Goal: Task Accomplishment & Management: Use online tool/utility

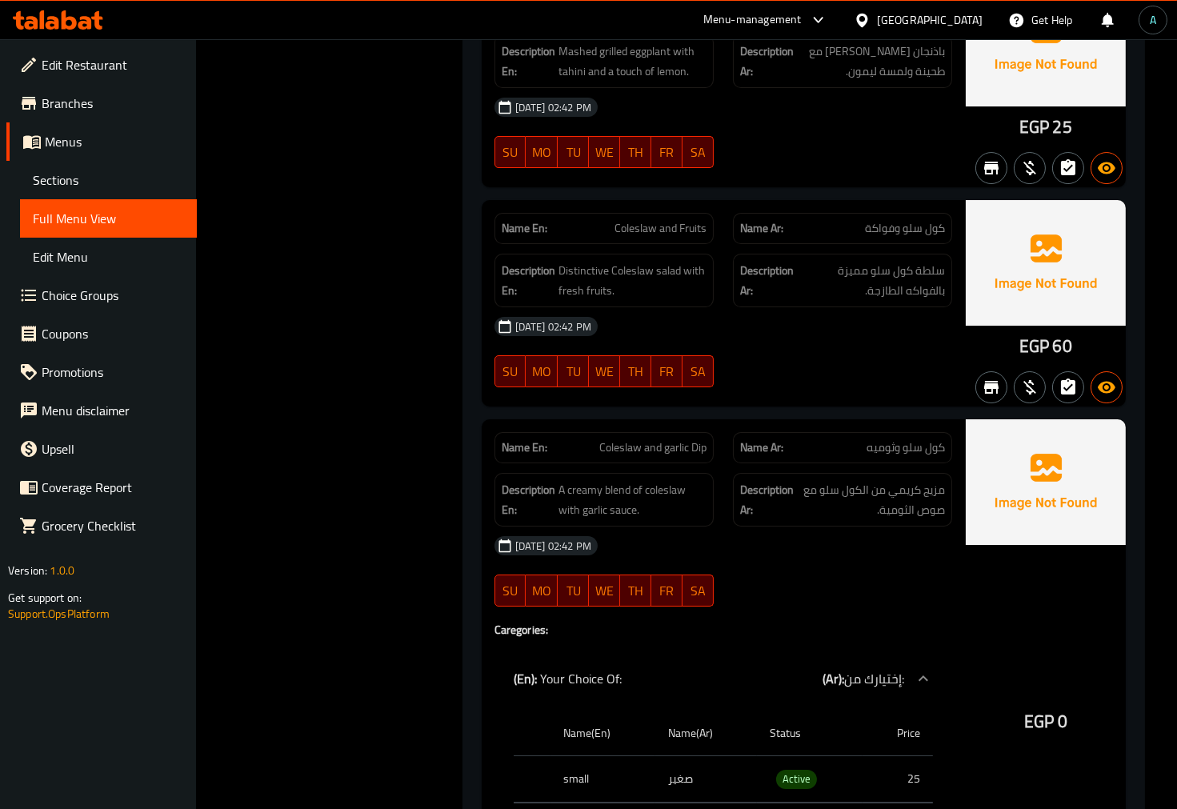
scroll to position [31155, 0]
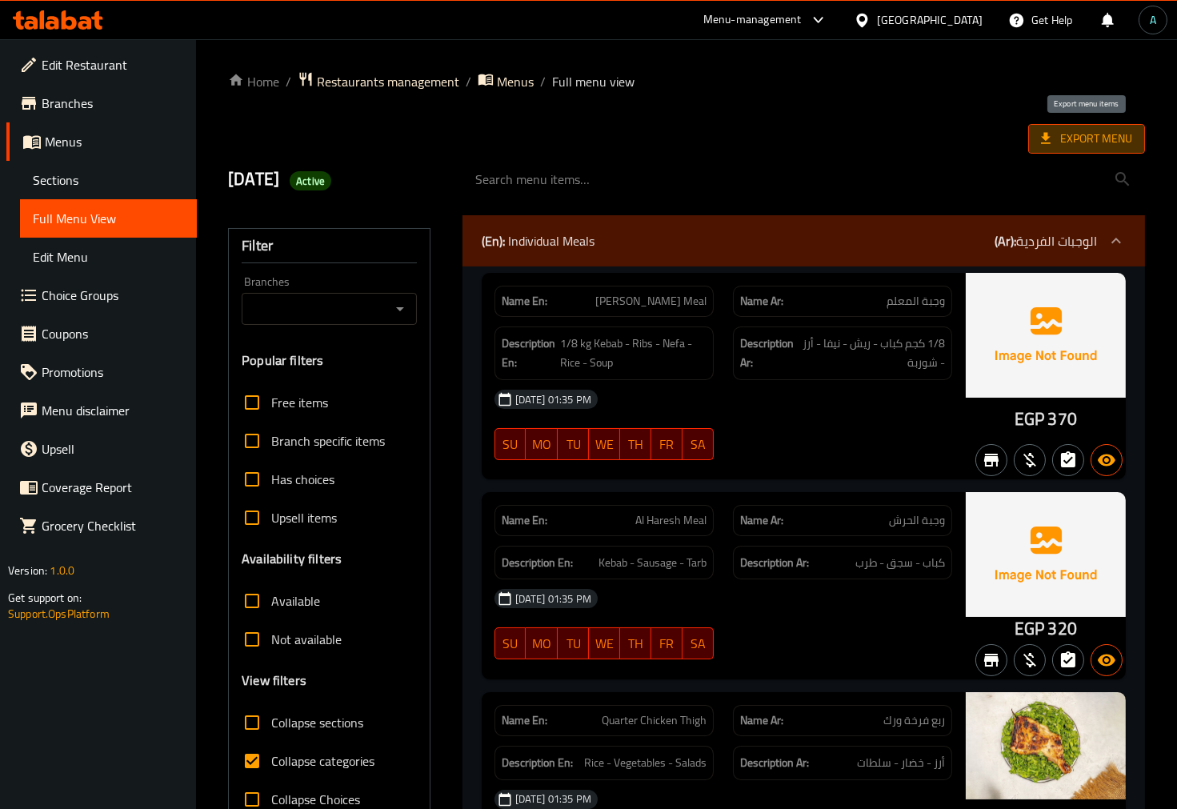
click at [1110, 134] on span "Export Menu" at bounding box center [1086, 139] width 91 height 20
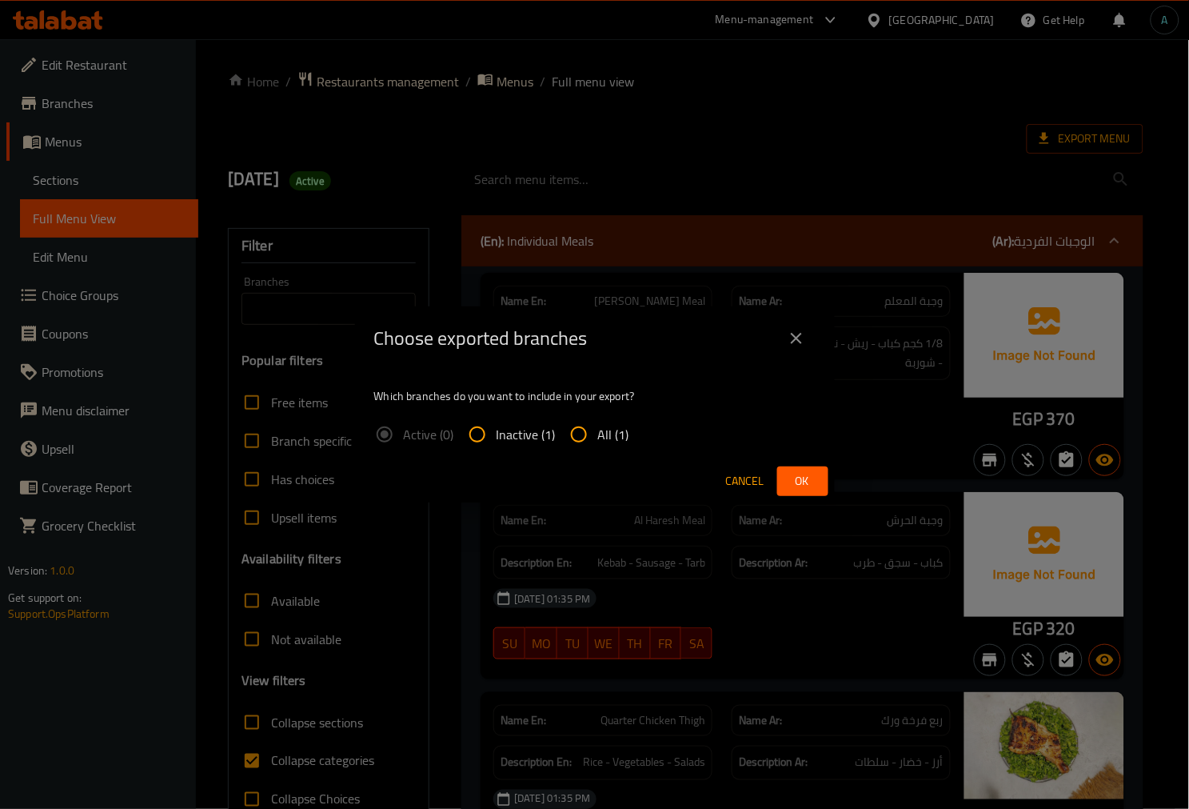
click at [590, 454] on div "Which branches do you want to include in your export? Active (0) Inactive (1) A…" at bounding box center [595, 415] width 480 height 90
click at [594, 436] on input "All (1)" at bounding box center [579, 434] width 38 height 38
radio input "true"
drag, startPoint x: 770, startPoint y: 465, endPoint x: 774, endPoint y: 478, distance: 13.4
click at [770, 467] on div "Cancel Ok" at bounding box center [595, 481] width 480 height 42
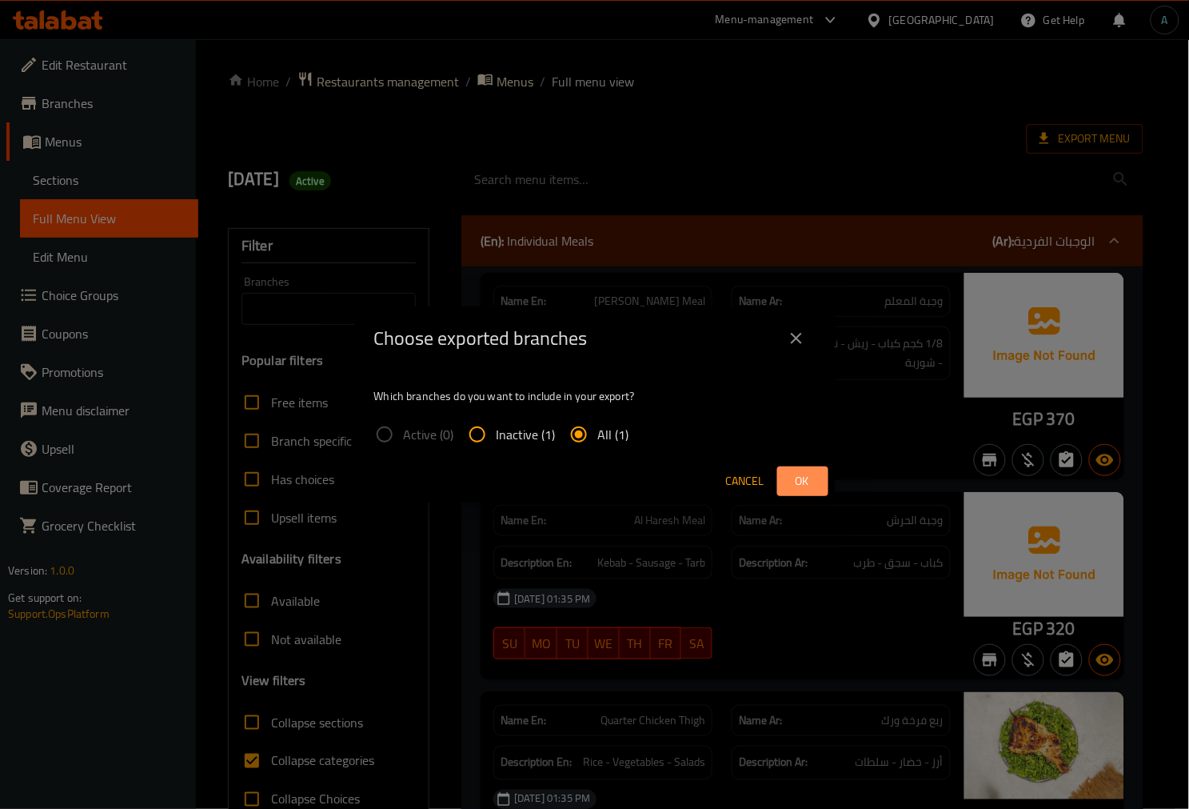
drag, startPoint x: 789, startPoint y: 478, endPoint x: 797, endPoint y: 476, distance: 8.2
click at [797, 476] on button "Ok" at bounding box center [802, 481] width 51 height 30
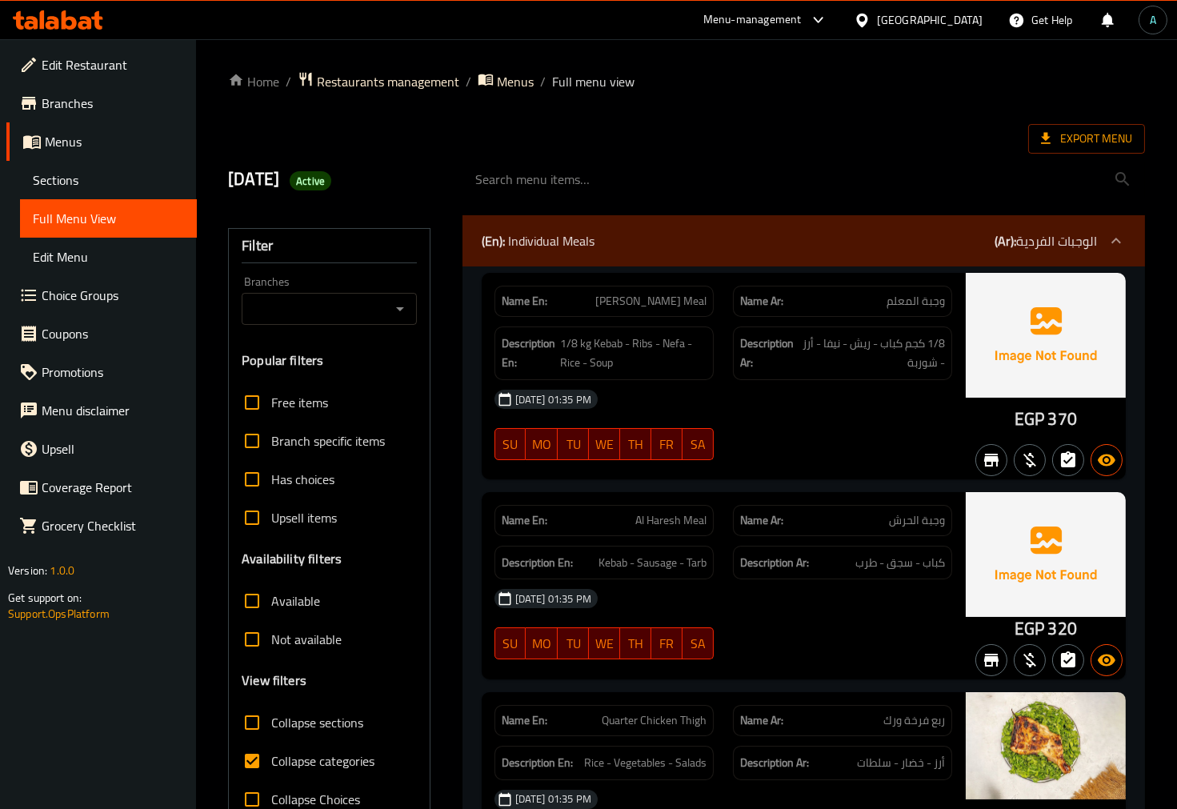
click at [281, 756] on span "Collapse categories" at bounding box center [322, 760] width 103 height 19
click at [271, 756] on input "Collapse categories" at bounding box center [252, 760] width 38 height 38
checkbox input "false"
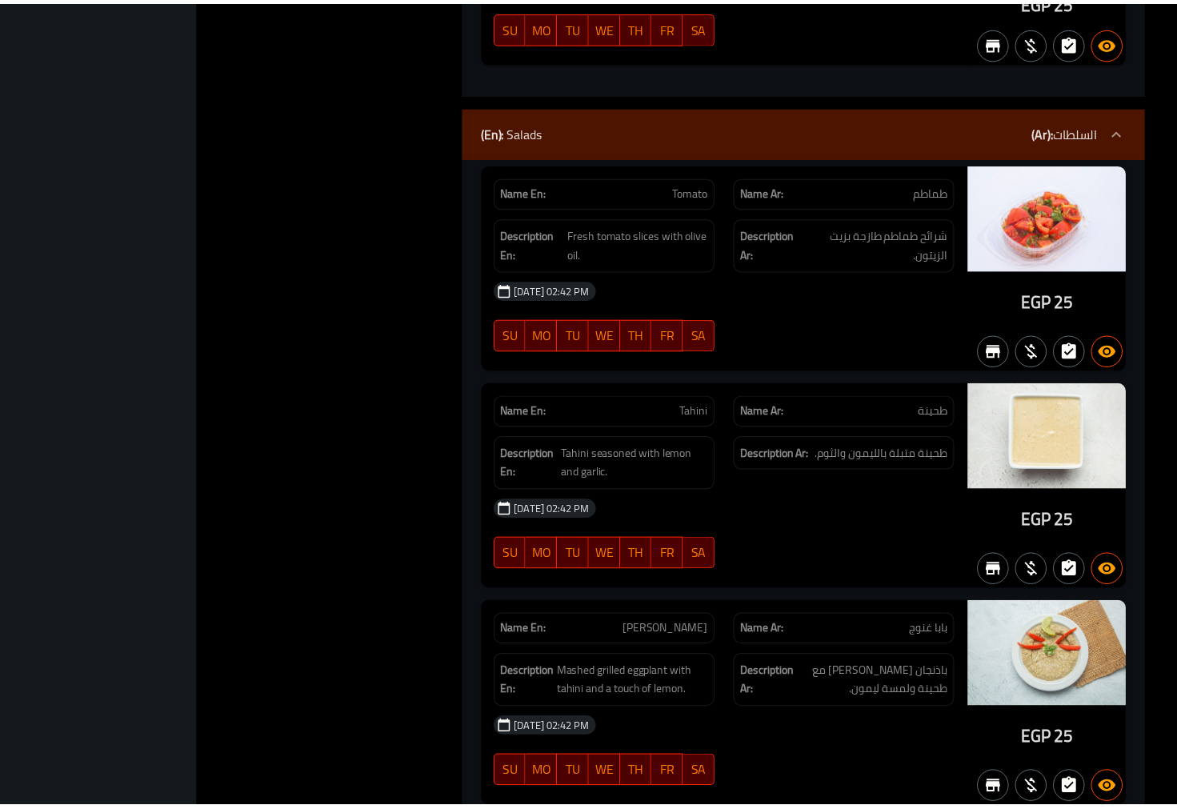
scroll to position [31004, 0]
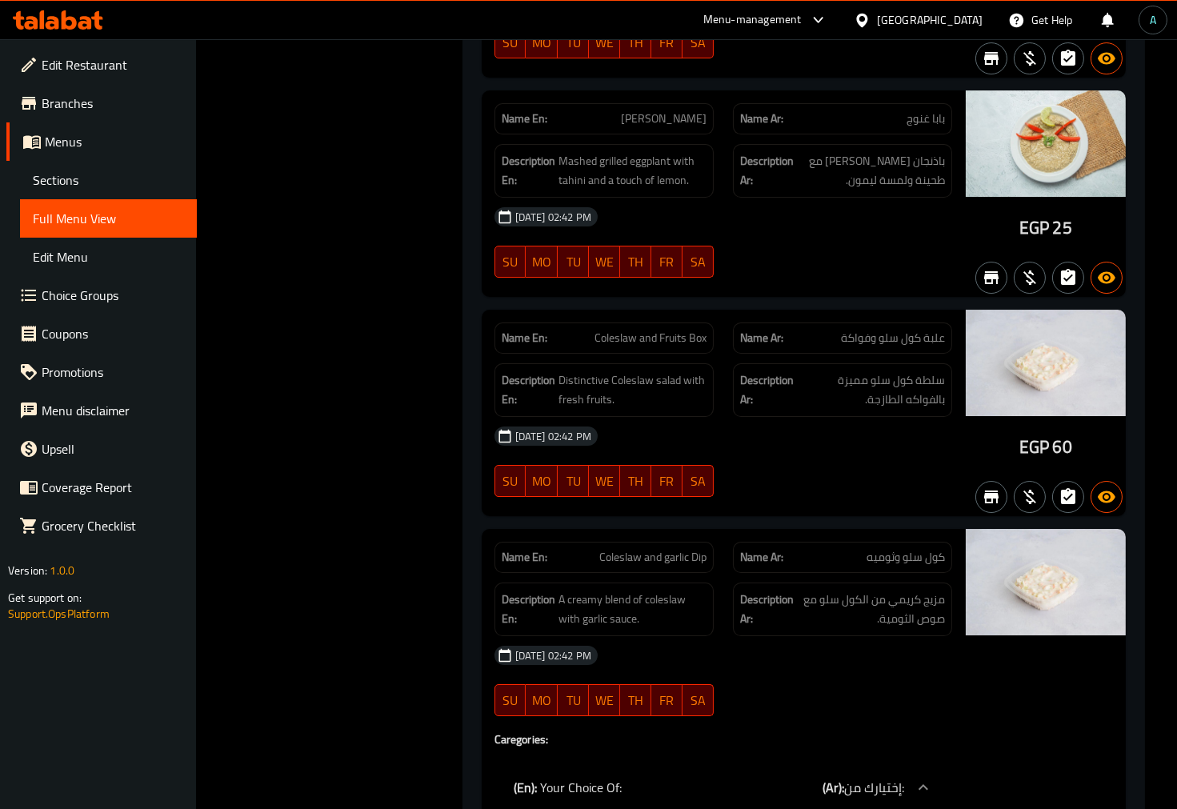
drag, startPoint x: 865, startPoint y: 374, endPoint x: 827, endPoint y: 254, distance: 125.2
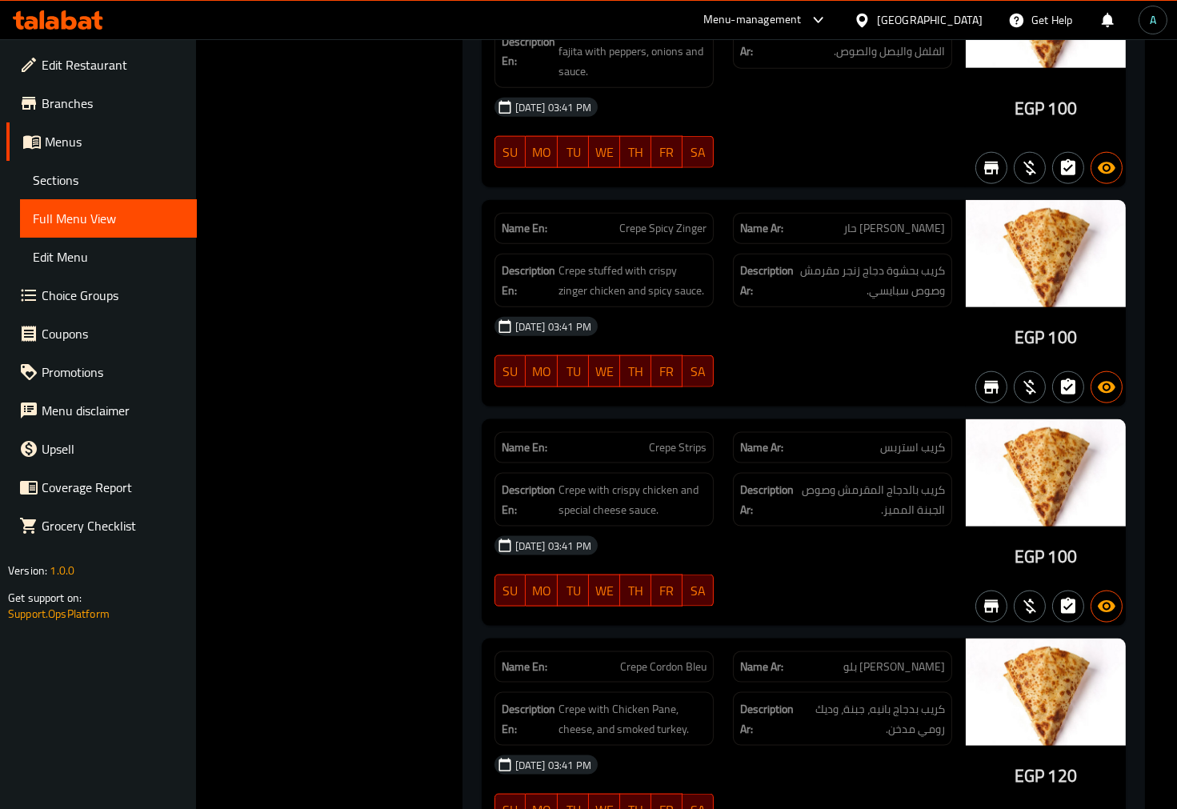
scroll to position [0, 0]
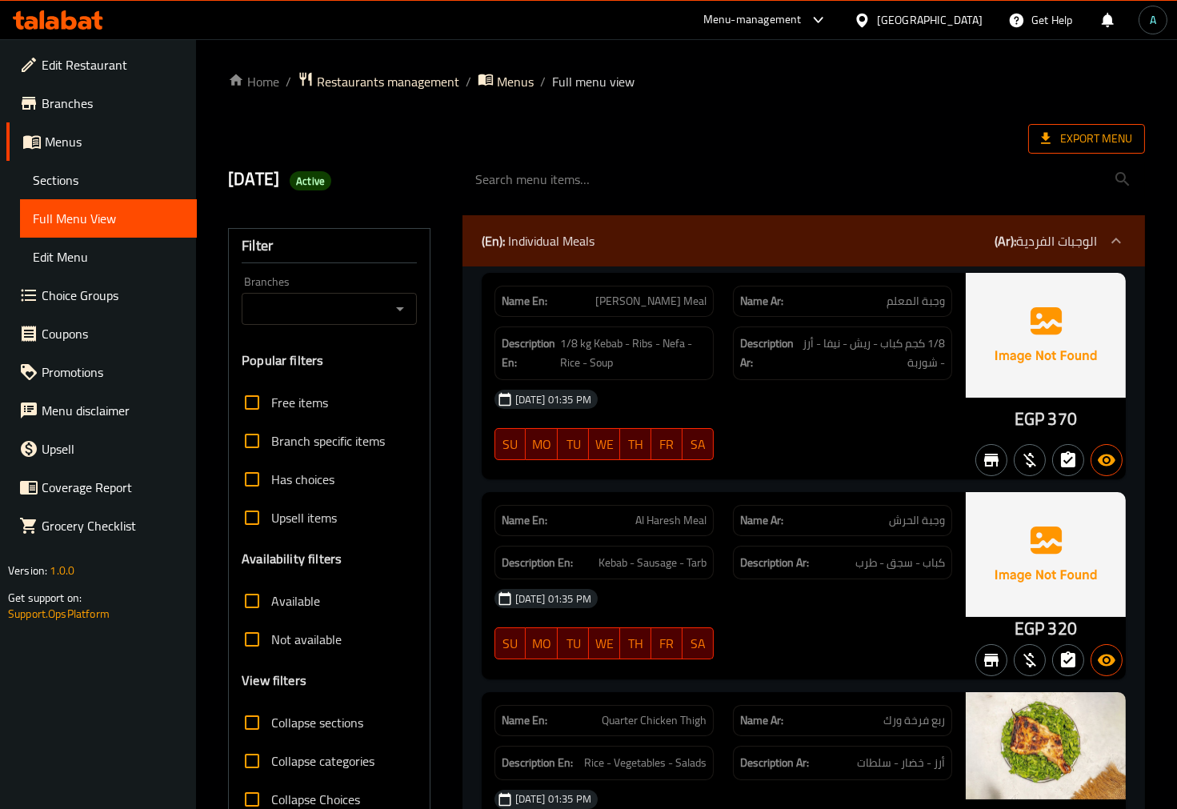
click at [1073, 144] on span "Export Menu" at bounding box center [1086, 139] width 91 height 20
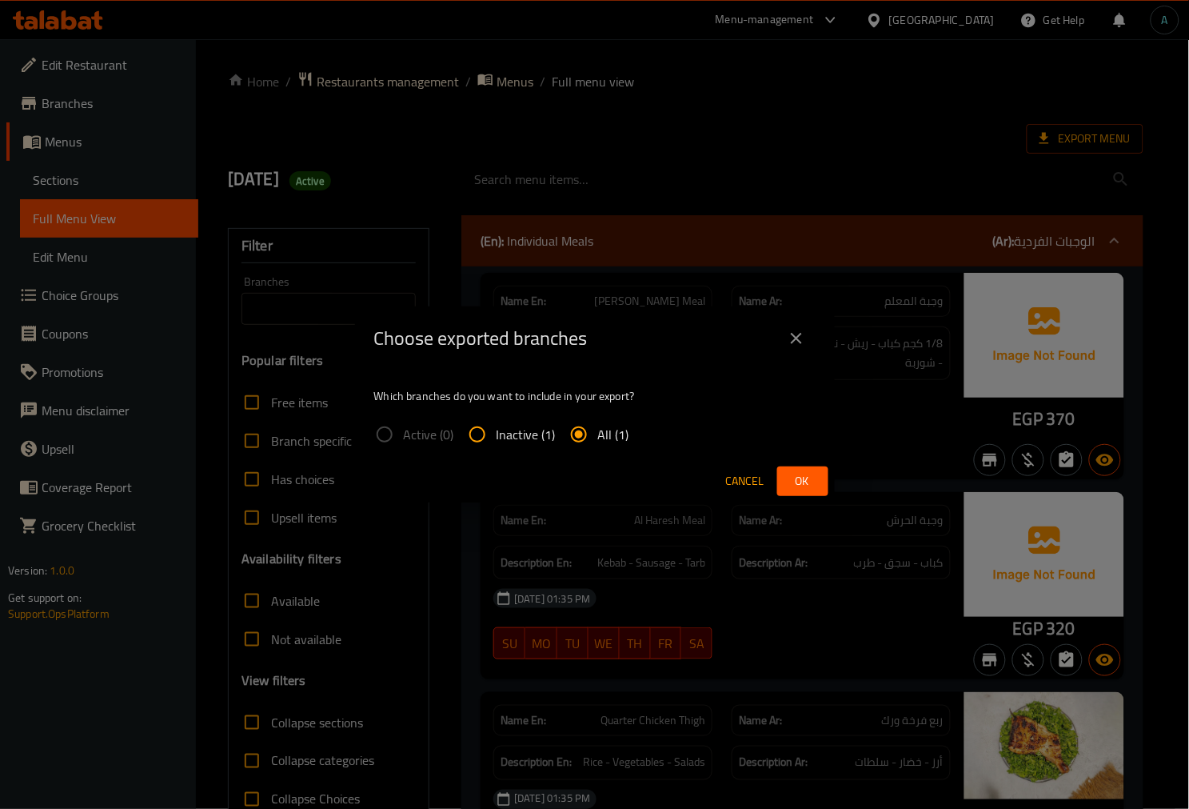
click at [808, 482] on span "Ok" at bounding box center [803, 481] width 26 height 20
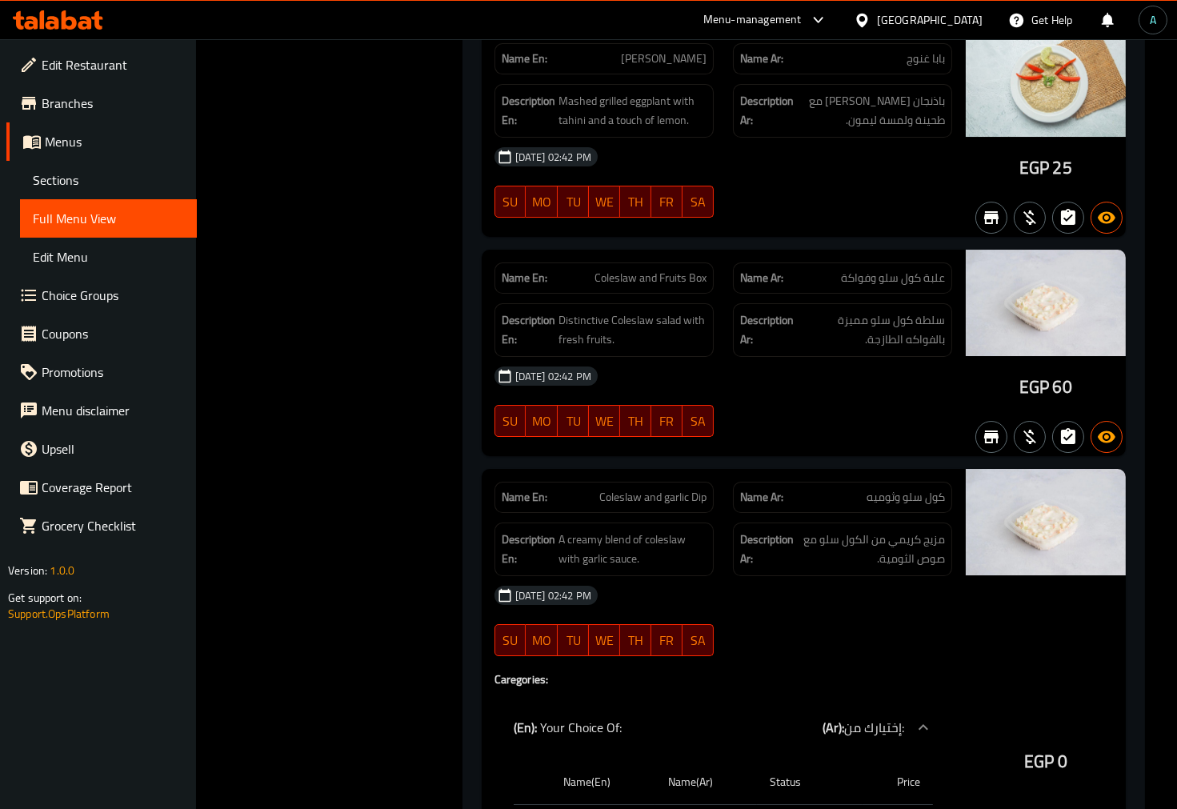
scroll to position [31032, 0]
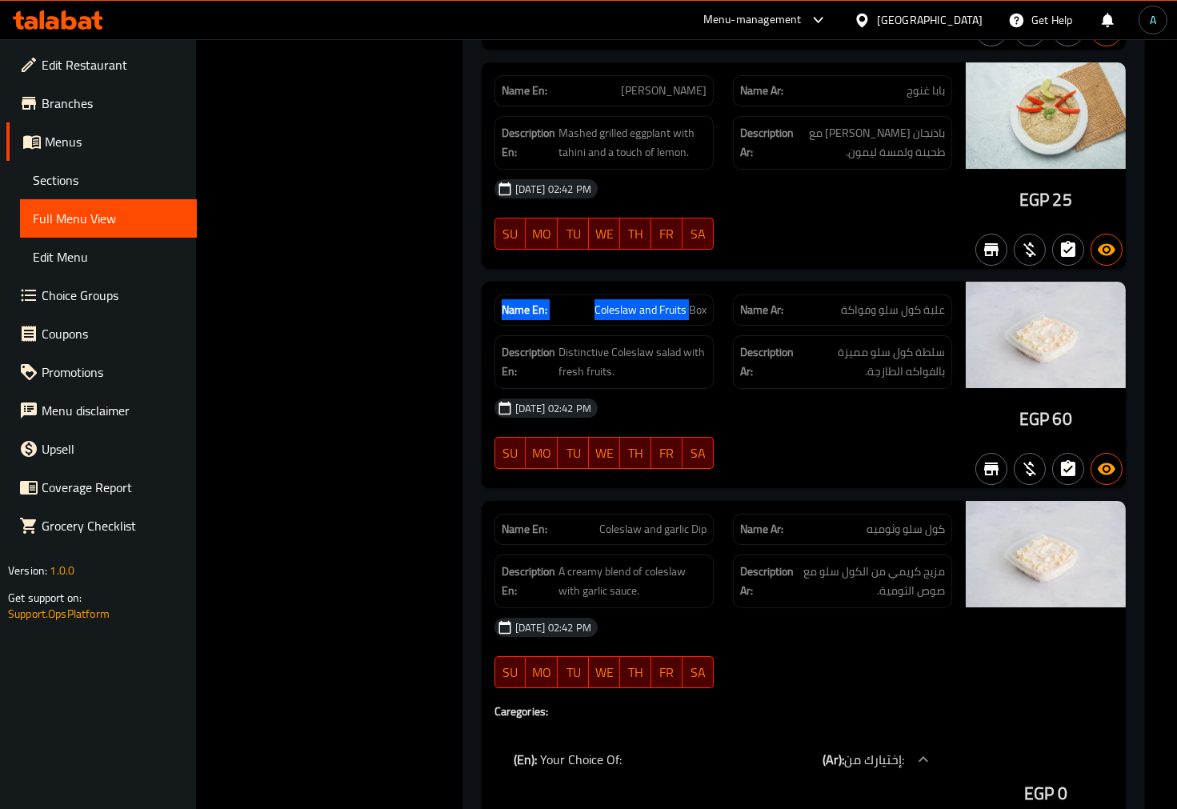
drag, startPoint x: 688, startPoint y: 121, endPoint x: 466, endPoint y: 130, distance: 221.7
click at [466, 130] on div "Name En: Tomato Name Ar: طماطم Description En: Fresh tomato slices with olive o…" at bounding box center [803, 334] width 682 height 1433
copy p "Name En: Coleslaw and Fruits"
click at [609, 294] on div "Name En: Coleslaw and Fruits Box" at bounding box center [603, 309] width 219 height 31
drag, startPoint x: 596, startPoint y: 126, endPoint x: 685, endPoint y: 132, distance: 89.8
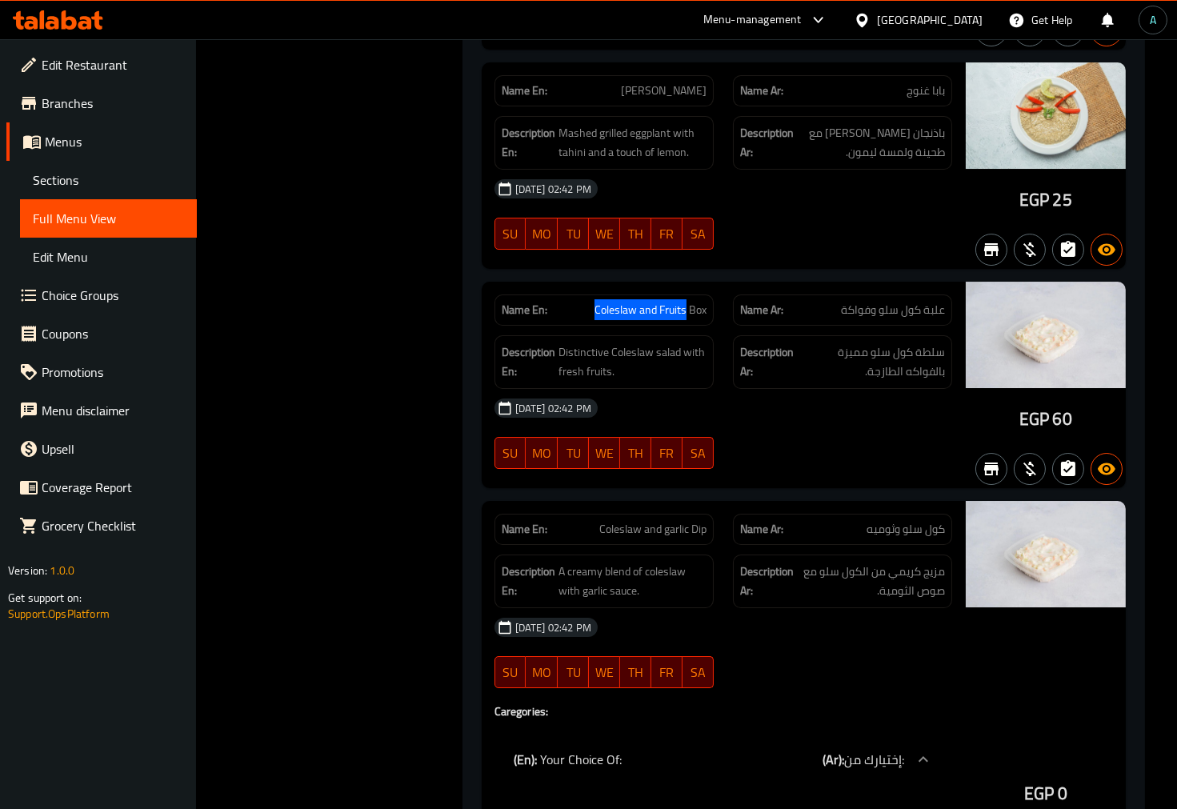
click at [685, 302] on span "Coleslaw and Fruits Box" at bounding box center [650, 310] width 112 height 17
copy span "Coleslaw and Fruits"
click at [81, 22] on icon at bounding box center [85, 23] width 14 height 14
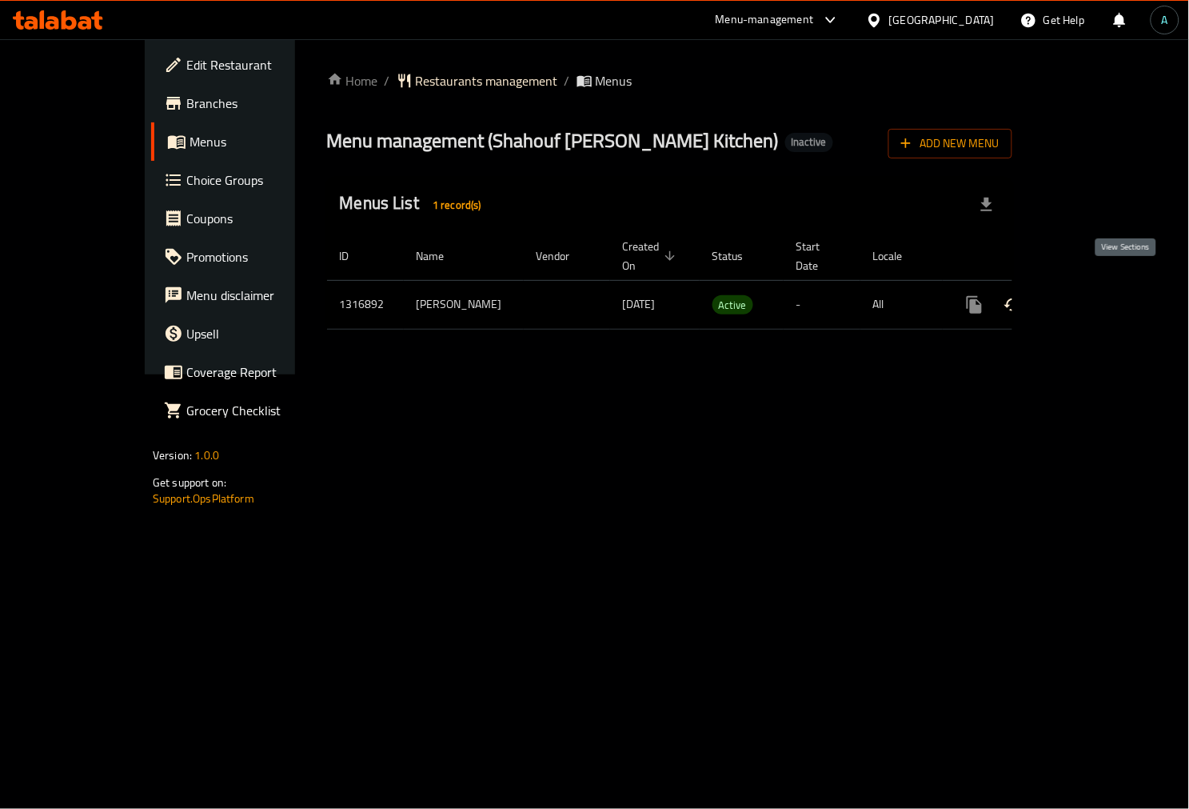
click at [1100, 295] on icon "enhanced table" at bounding box center [1090, 304] width 19 height 19
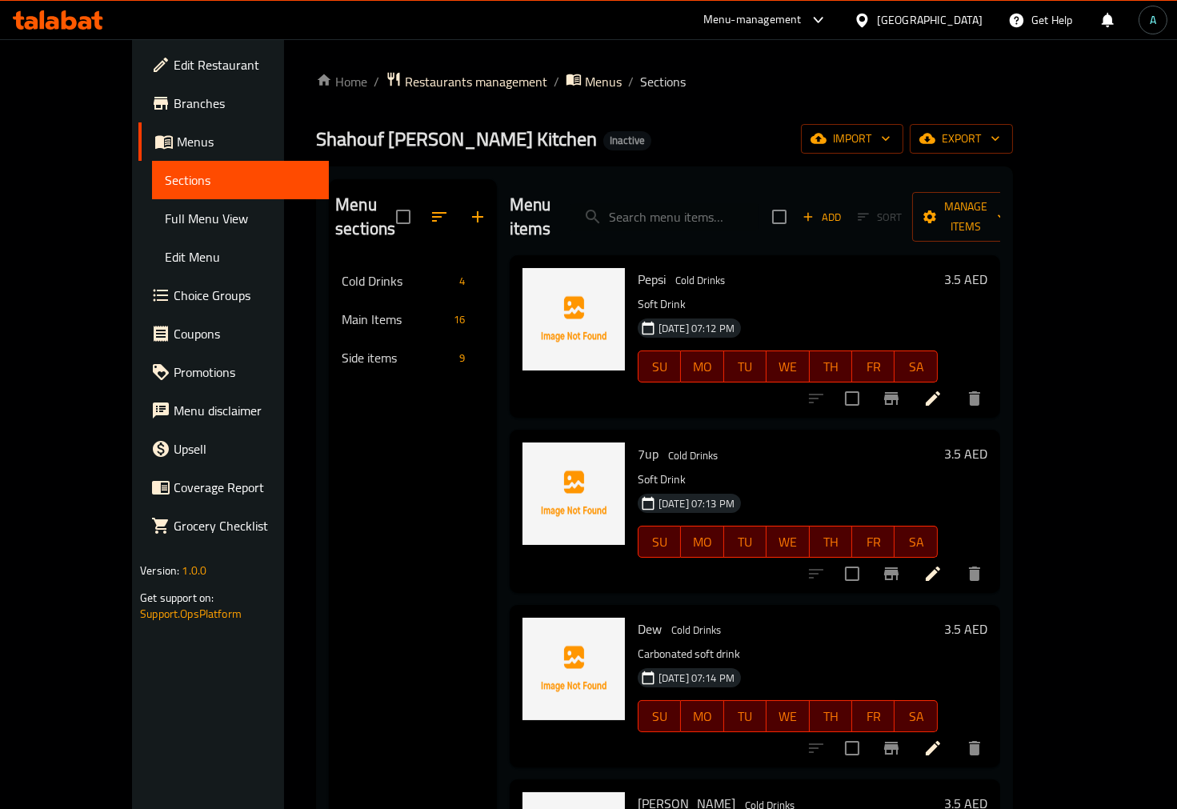
click at [625, 126] on div "Shahouf Al Fareej Kitchen Inactive import export" at bounding box center [664, 139] width 697 height 30
click at [152, 206] on link "Full Menu View" at bounding box center [240, 218] width 177 height 38
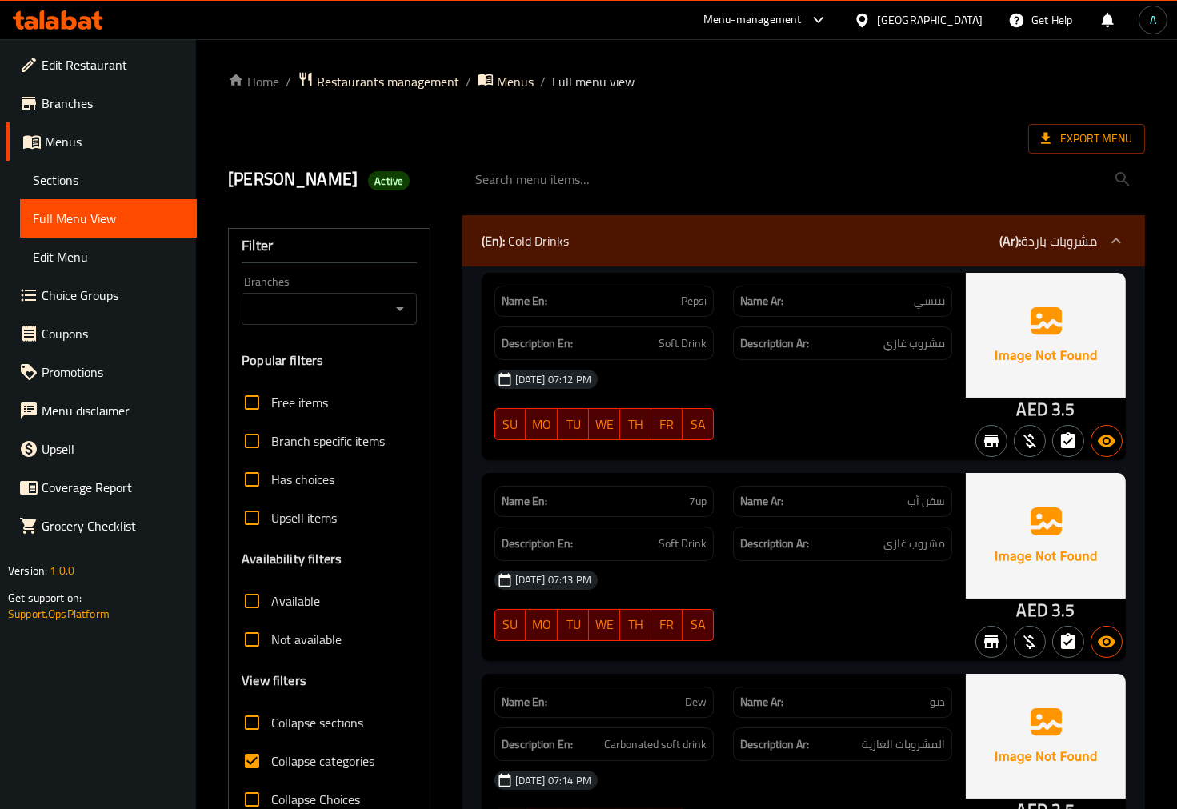
click at [330, 770] on span "Collapse categories" at bounding box center [322, 760] width 103 height 19
click at [271, 770] on input "Collapse categories" at bounding box center [252, 760] width 38 height 38
checkbox input "false"
drag, startPoint x: 1020, startPoint y: 410, endPoint x: 1043, endPoint y: 410, distance: 23.2
click at [1043, 410] on span "AED" at bounding box center [1032, 409] width 31 height 31
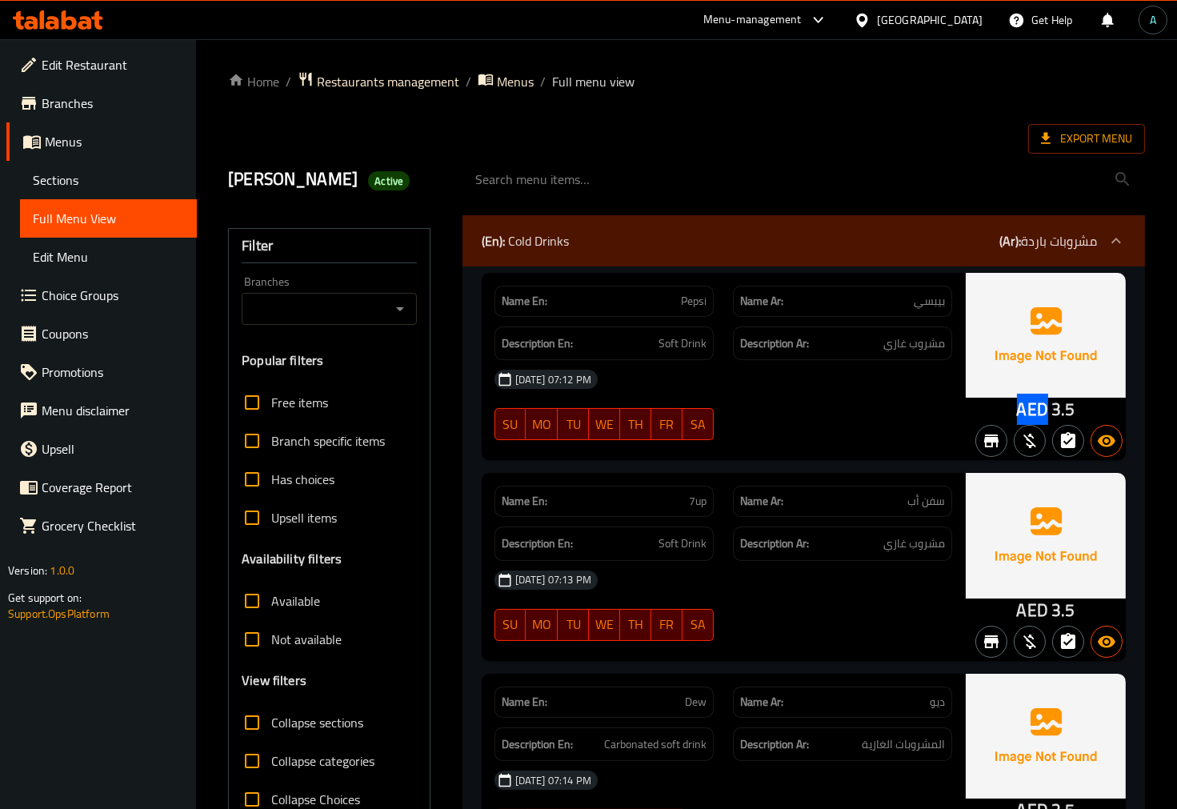
copy span "AED"
click at [314, 724] on span "Collapse sections" at bounding box center [317, 722] width 92 height 19
click at [271, 724] on input "Collapse sections" at bounding box center [252, 722] width 38 height 38
checkbox input "true"
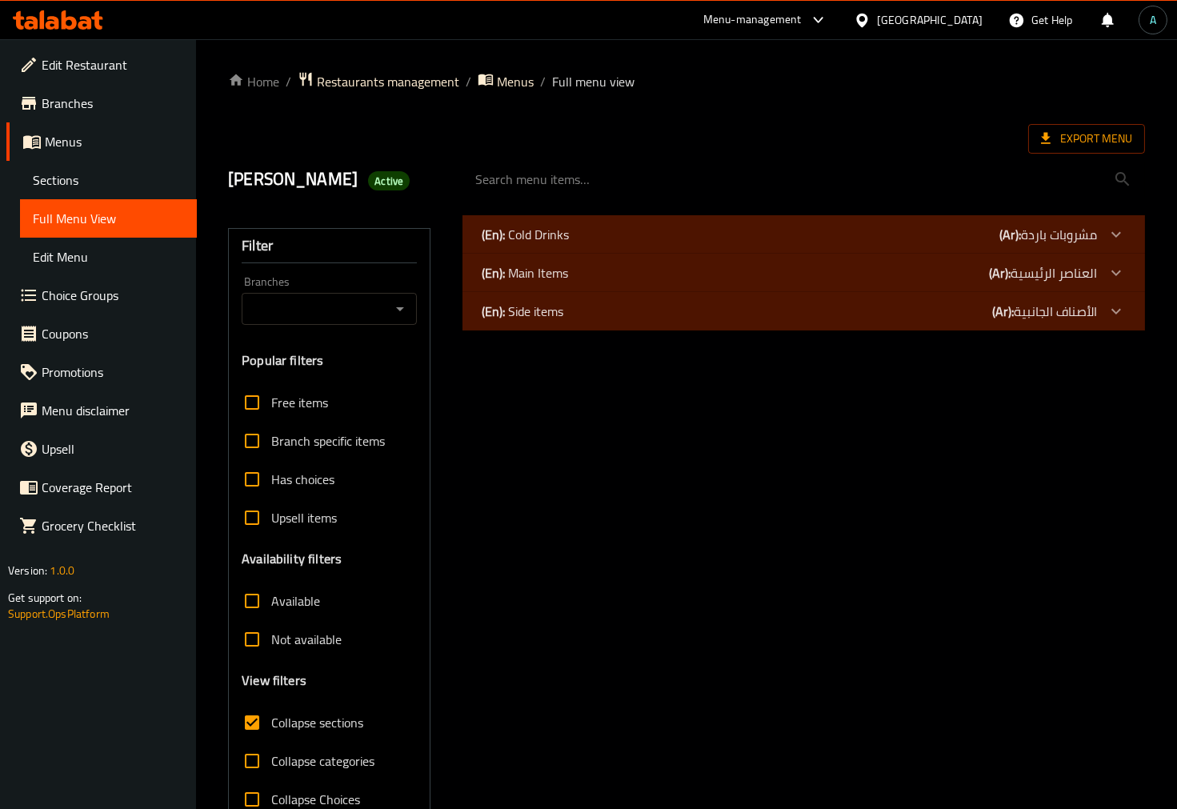
click at [557, 219] on div "(En): Cold Drinks (Ar): مشروبات باردة" at bounding box center [803, 234] width 682 height 38
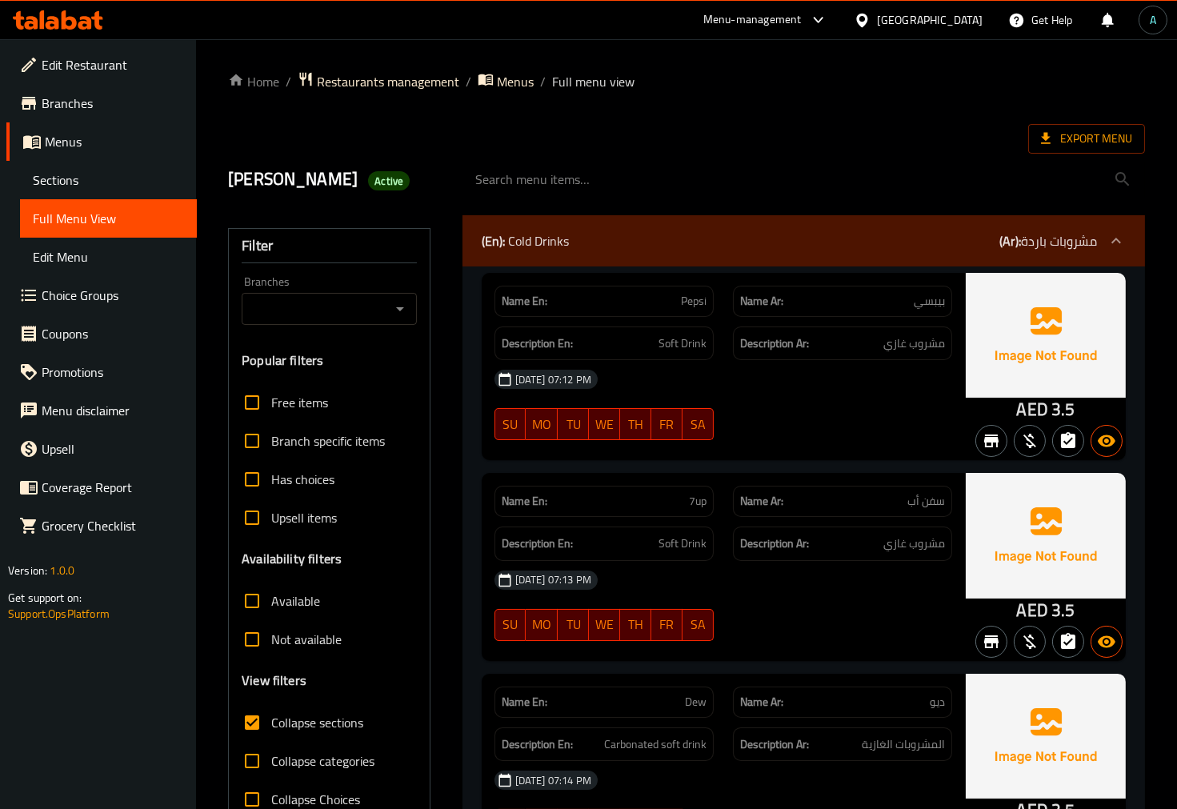
click at [1009, 406] on div "AED 3.5" at bounding box center [1045, 366] width 160 height 187
click at [1021, 410] on span "AED" at bounding box center [1032, 409] width 31 height 31
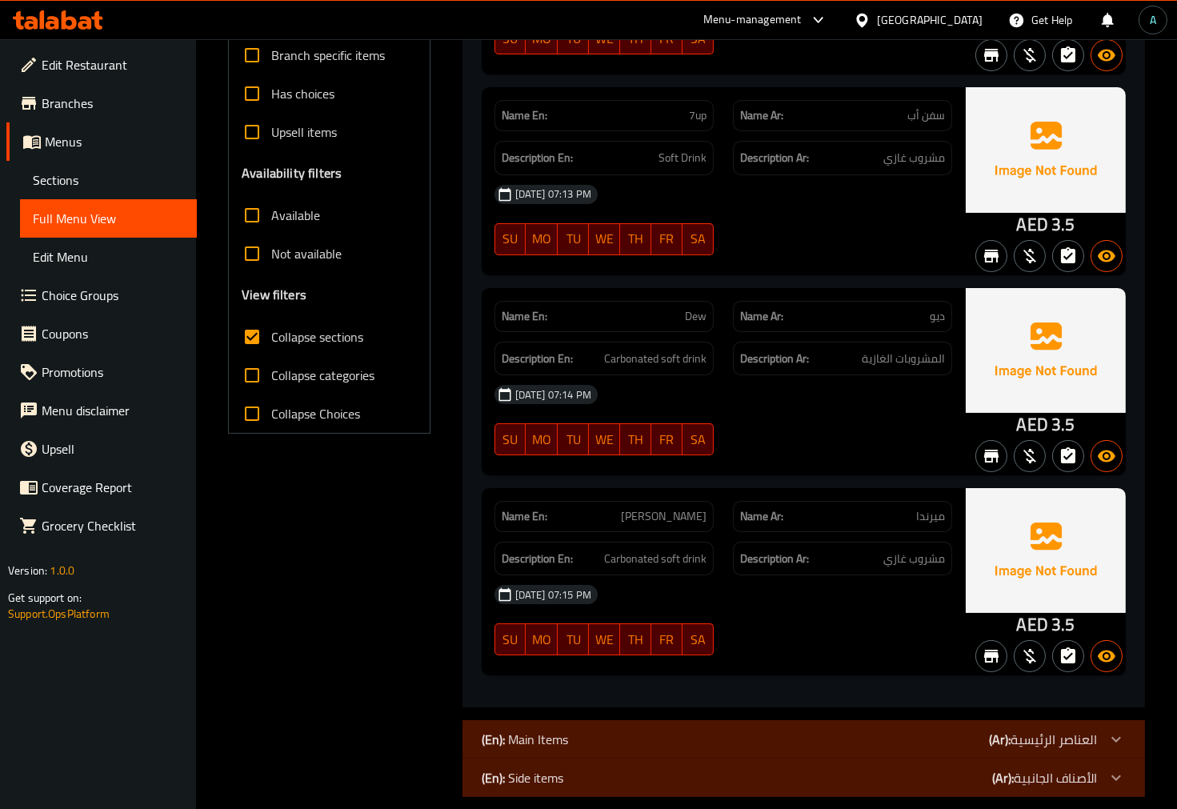
scroll to position [406, 0]
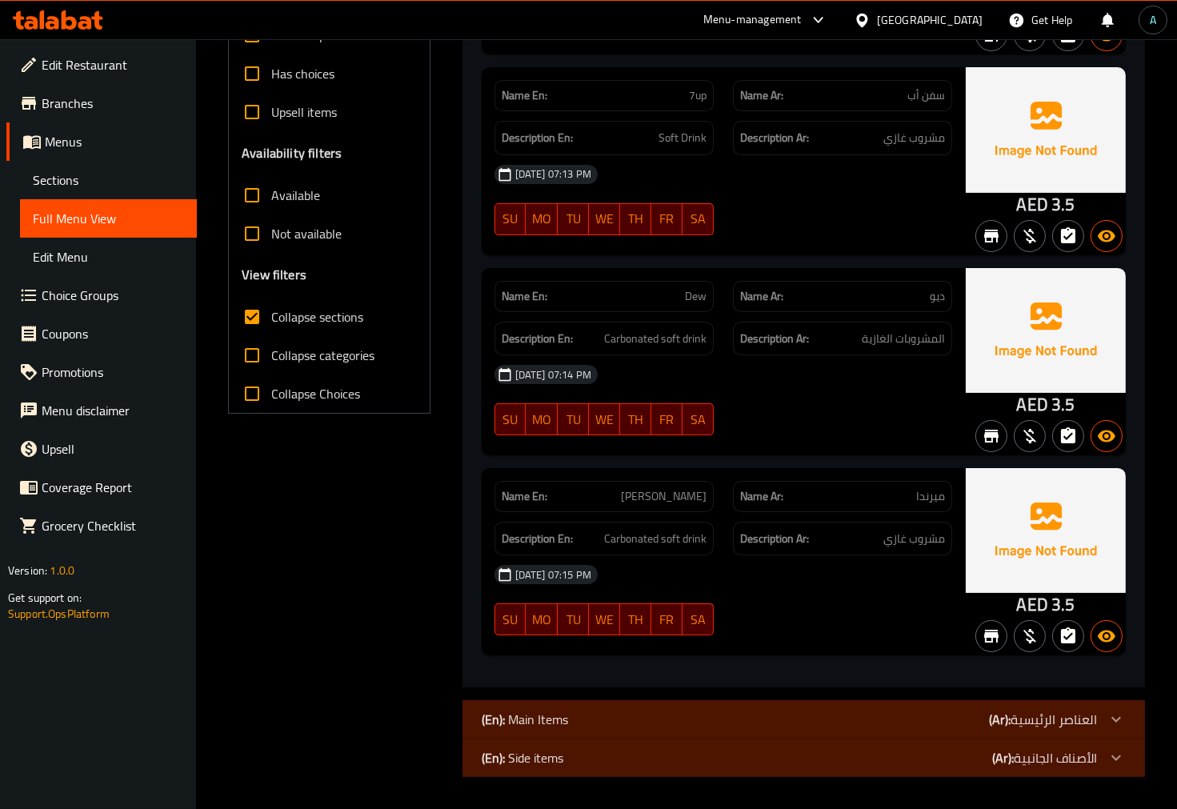
click at [622, 722] on div "(En): Main Items (Ar): العناصر الرئيسية" at bounding box center [789, 718] width 615 height 19
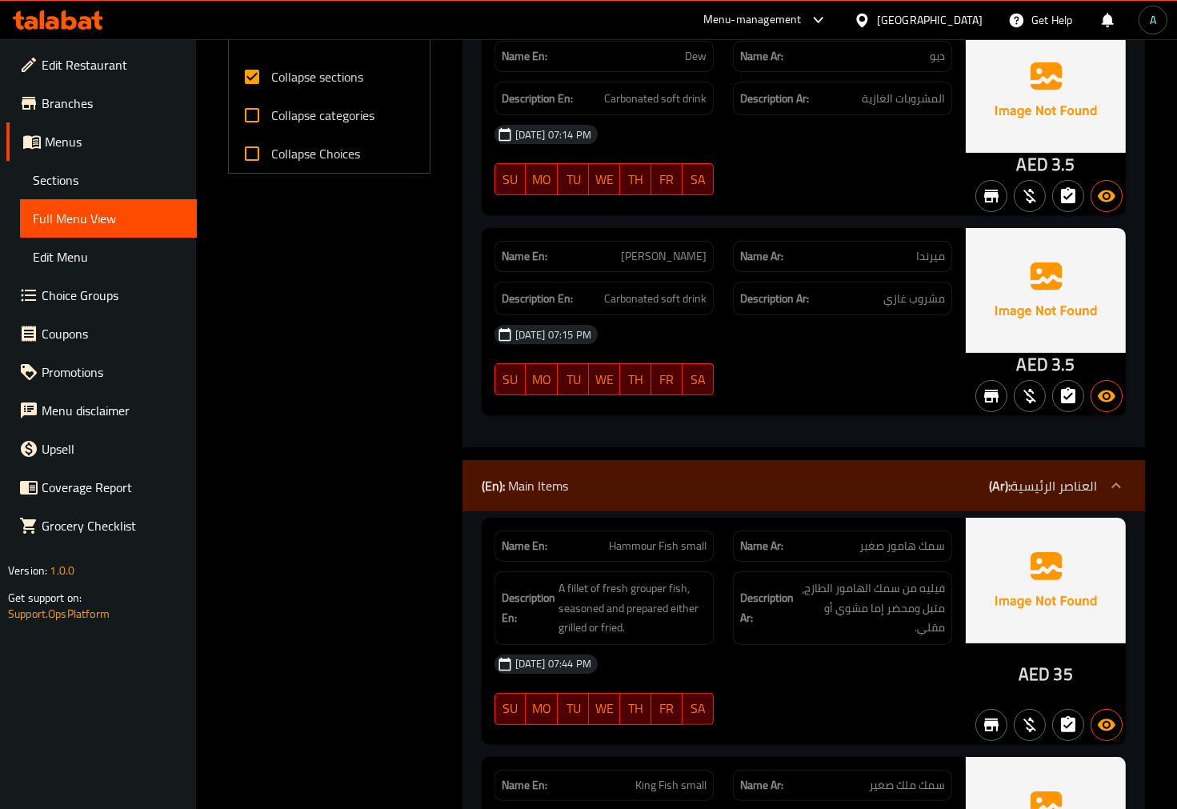
scroll to position [0, 0]
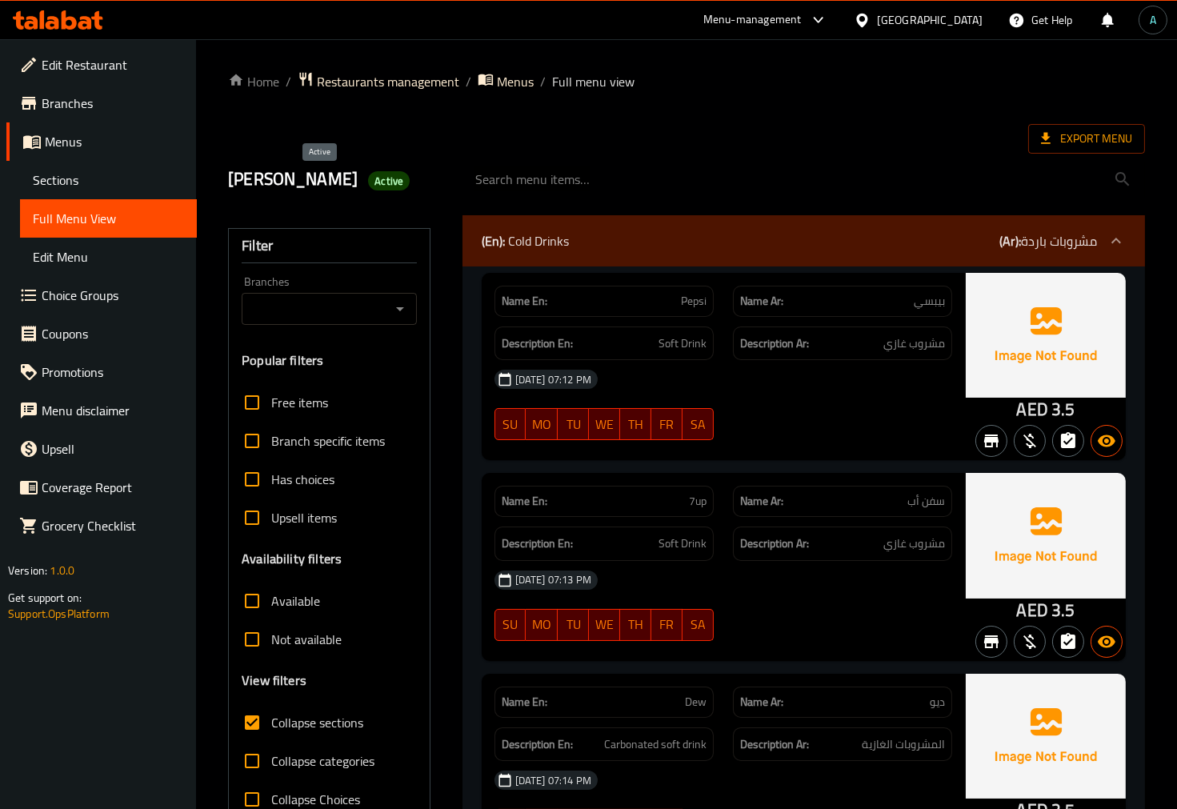
click at [368, 186] on span "Active" at bounding box center [389, 181] width 42 height 15
copy span "Active"
click at [750, 234] on div "(En): Cold Drinks (Ar): مشروبات باردة" at bounding box center [789, 240] width 615 height 19
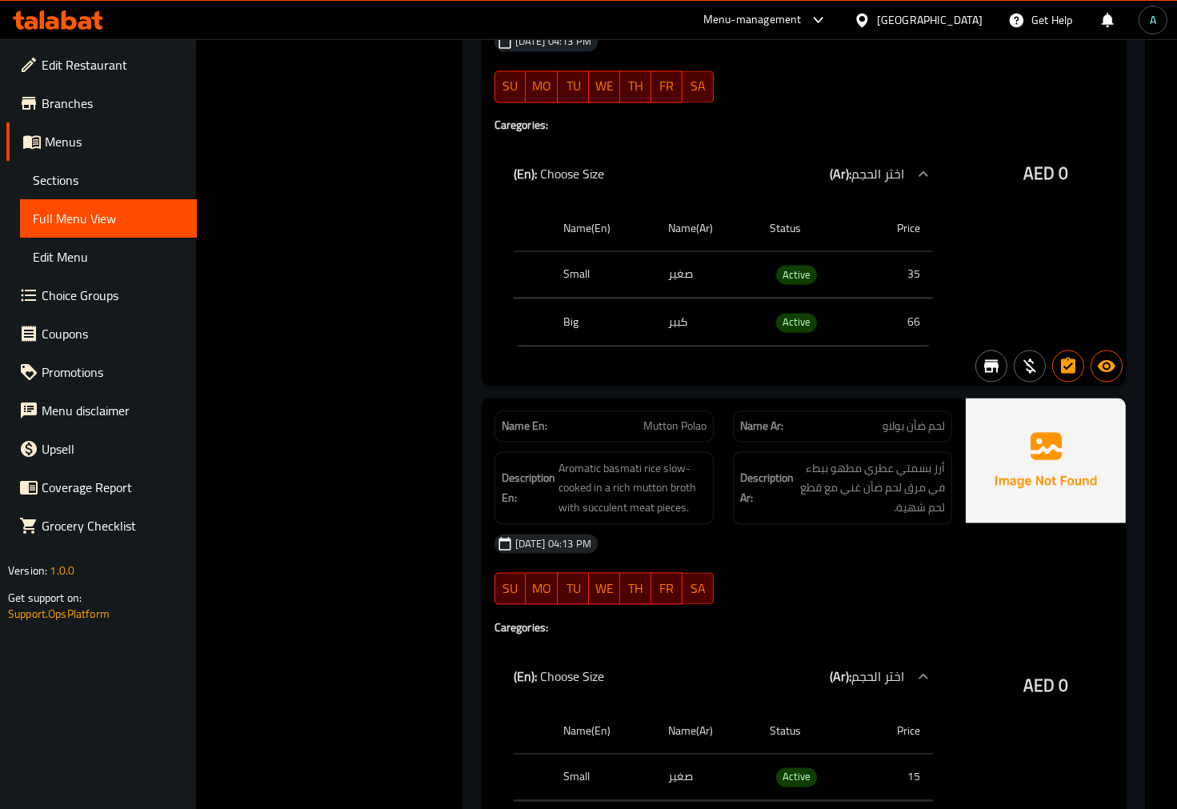
scroll to position [6093, 0]
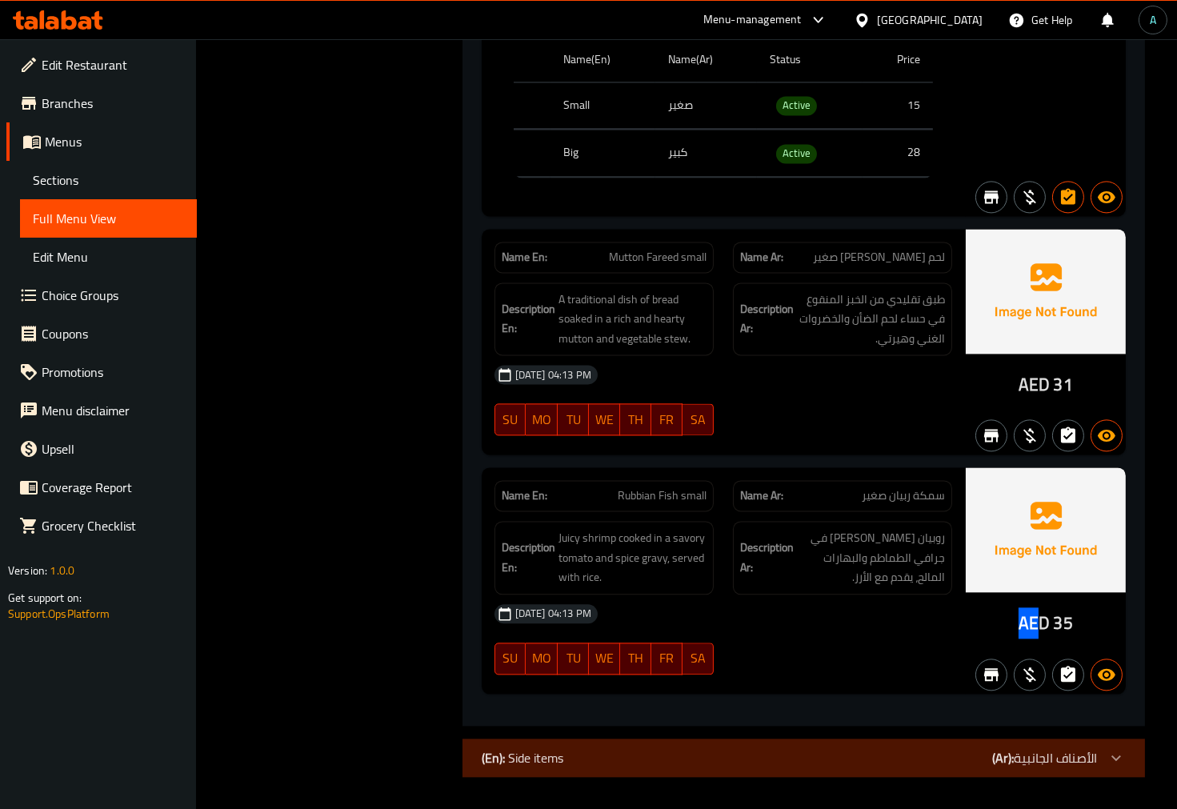
drag, startPoint x: 1020, startPoint y: 626, endPoint x: 1043, endPoint y: 624, distance: 23.3
click at [1043, 624] on span "AED" at bounding box center [1033, 622] width 31 height 31
drag, startPoint x: 1045, startPoint y: 621, endPoint x: 1024, endPoint y: 627, distance: 21.5
click at [1024, 627] on span "AED" at bounding box center [1033, 622] width 31 height 31
copy span "AED"
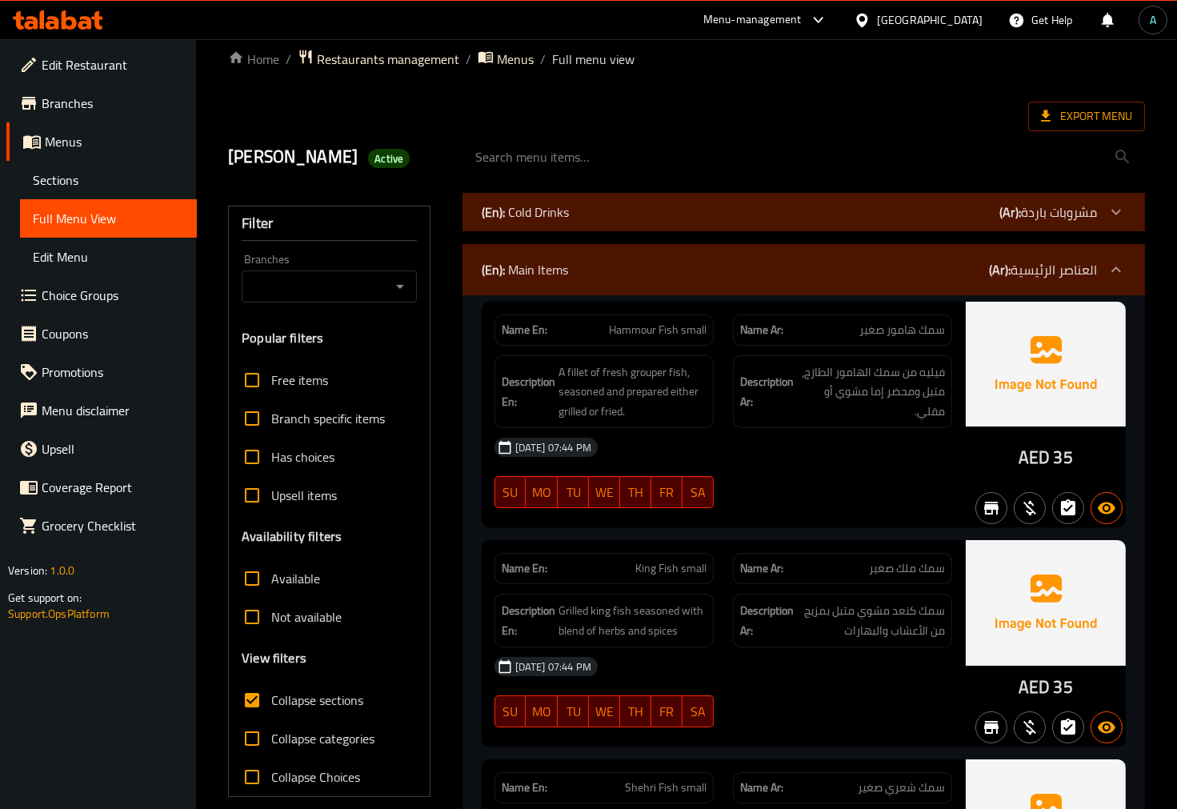
scroll to position [0, 0]
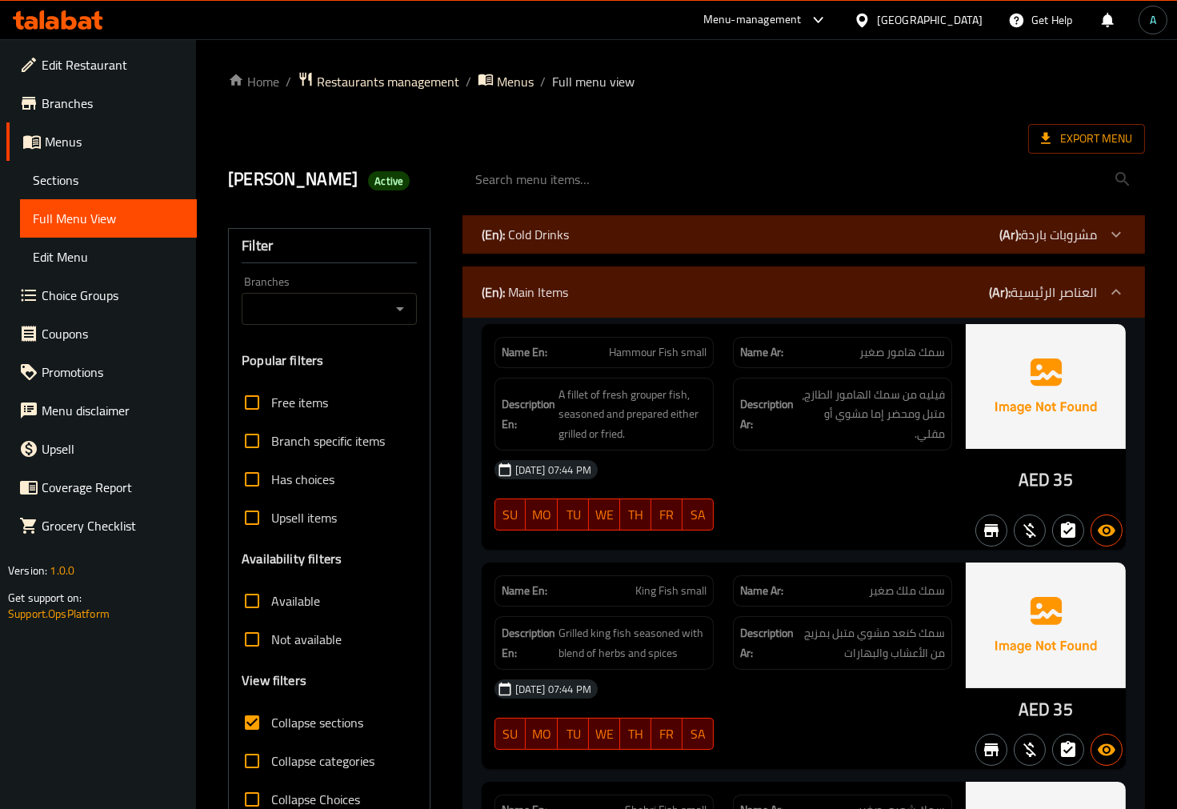
click at [368, 182] on span "Active" at bounding box center [389, 181] width 42 height 15
copy span "Active"
click at [664, 349] on span "Hammour Fish small" at bounding box center [658, 352] width 98 height 17
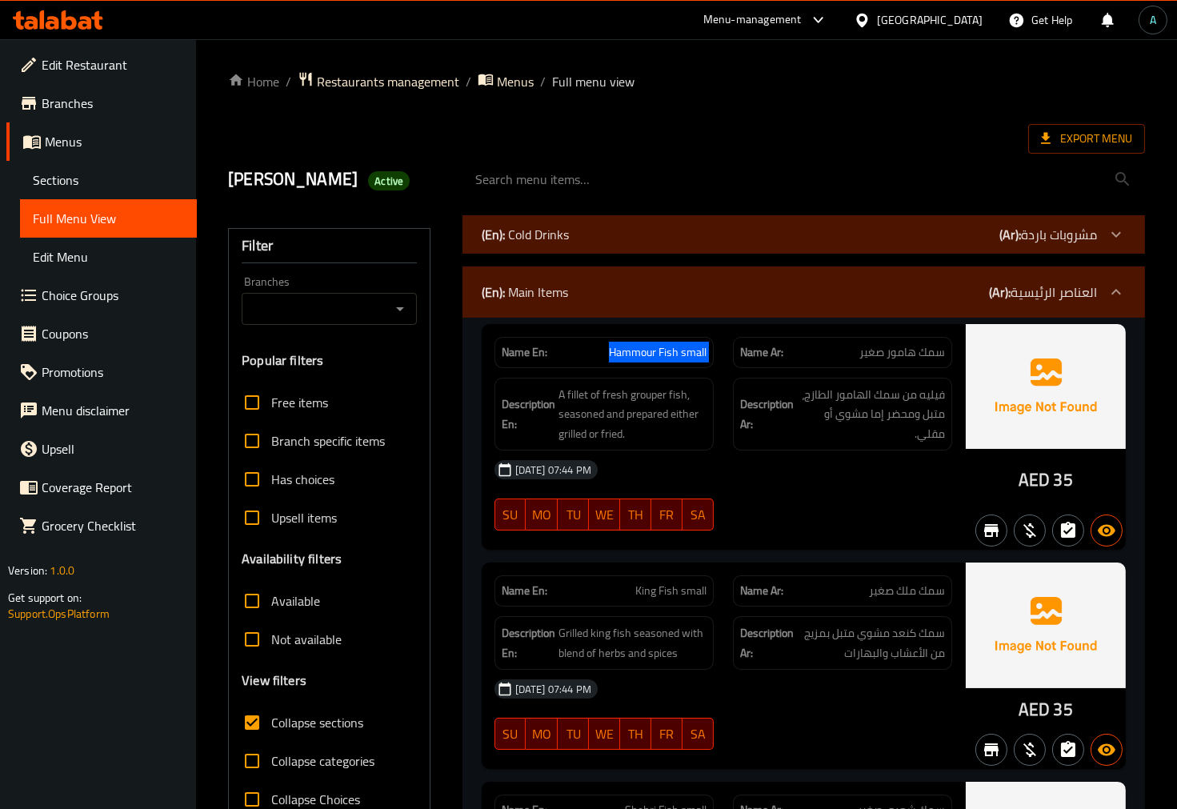
click at [664, 349] on span "Hammour Fish small" at bounding box center [658, 352] width 98 height 17
copy span "Hammour Fish small"
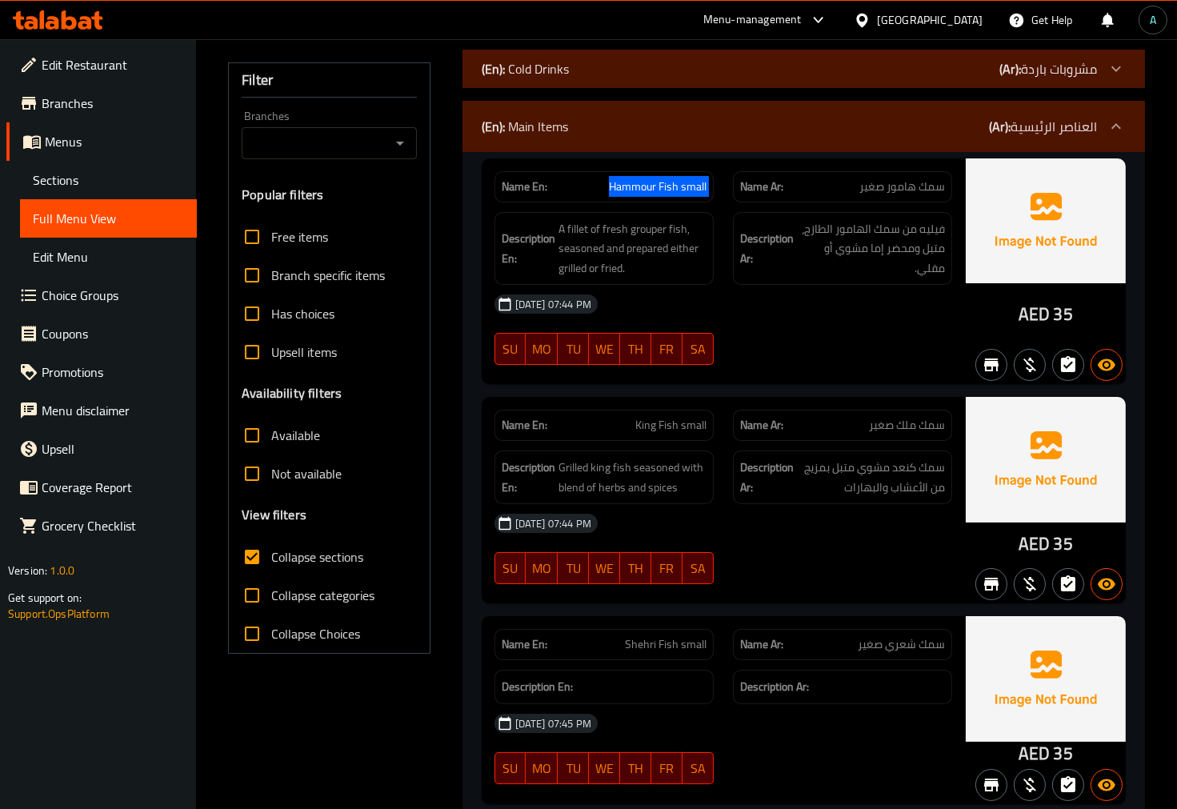
scroll to position [266, 0]
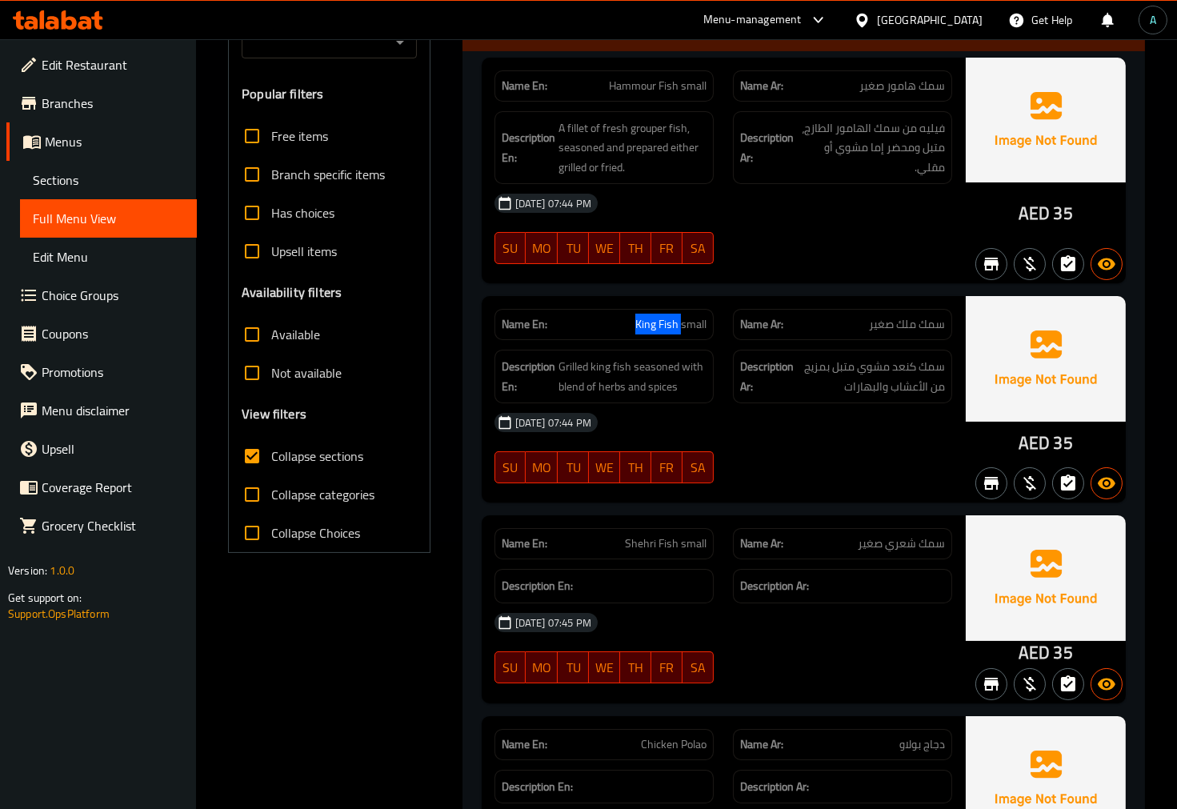
drag, startPoint x: 636, startPoint y: 323, endPoint x: 680, endPoint y: 323, distance: 44.0
click at [680, 323] on span "King Fish small" at bounding box center [670, 324] width 71 height 17
copy span "King Fish"
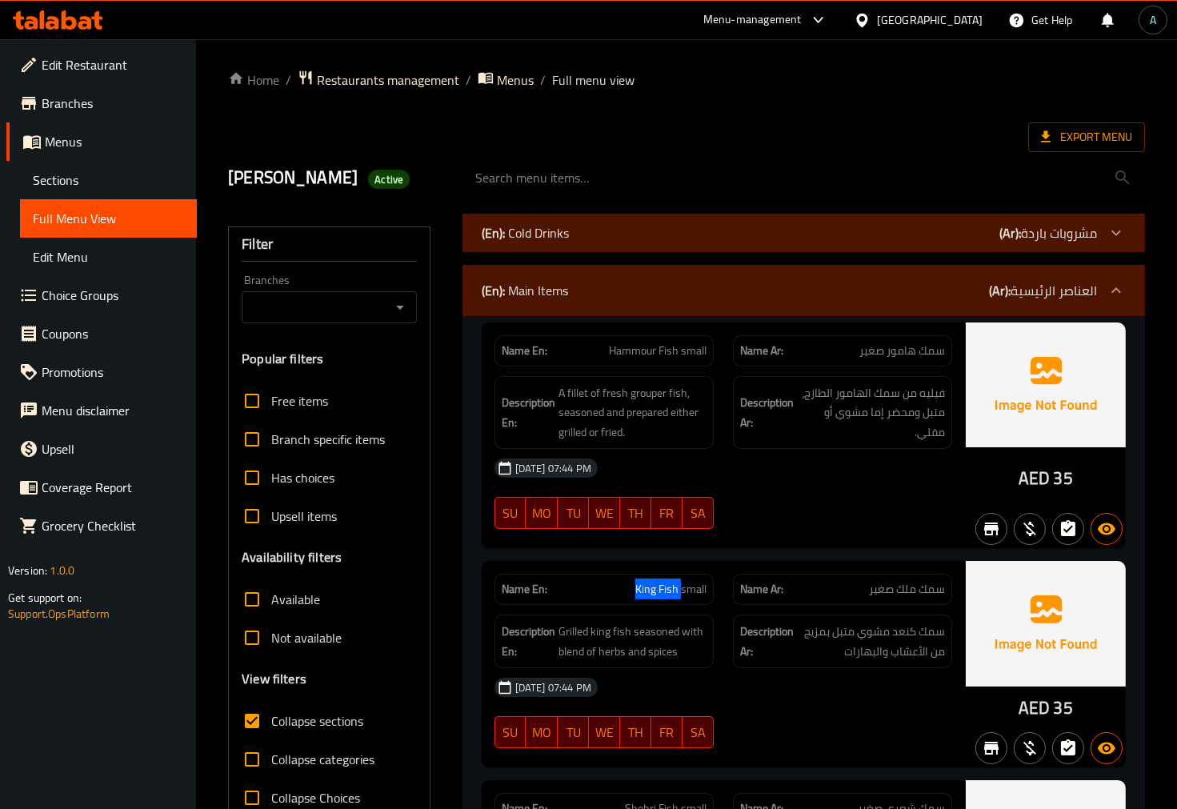
scroll to position [0, 0]
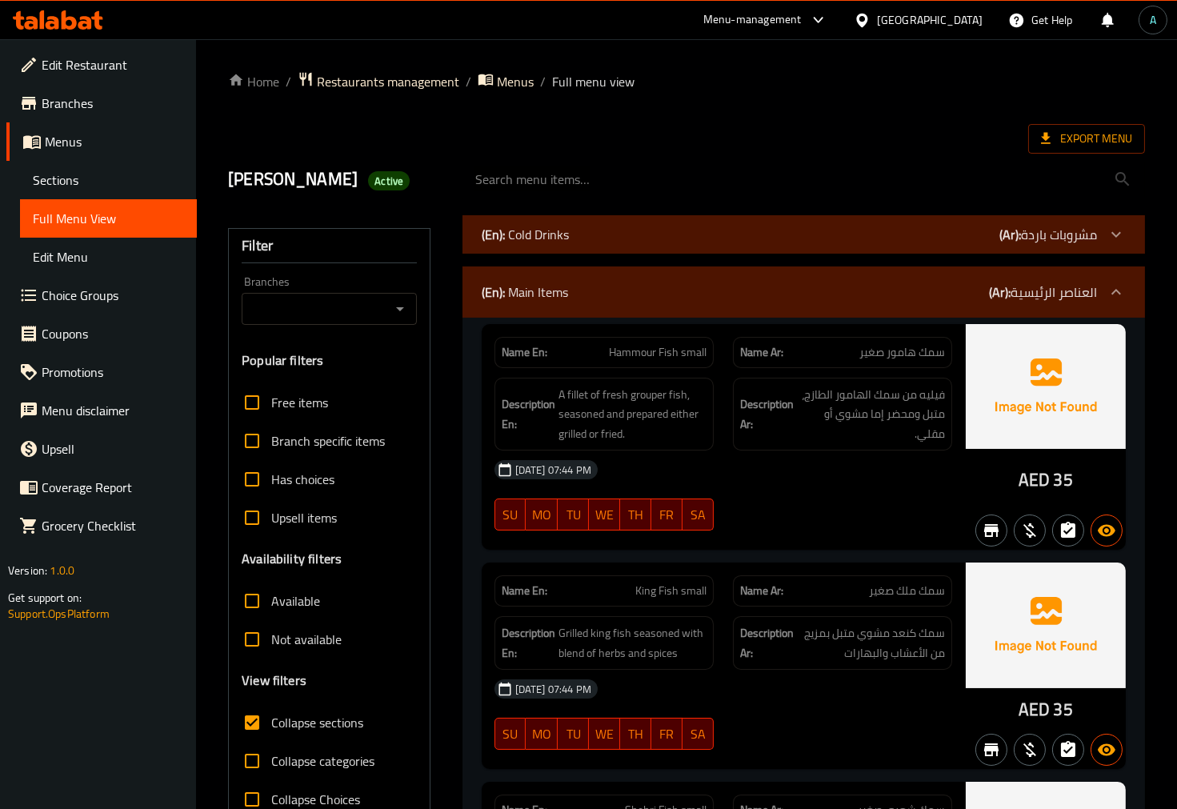
click at [620, 125] on div "Export Menu" at bounding box center [686, 139] width 917 height 30
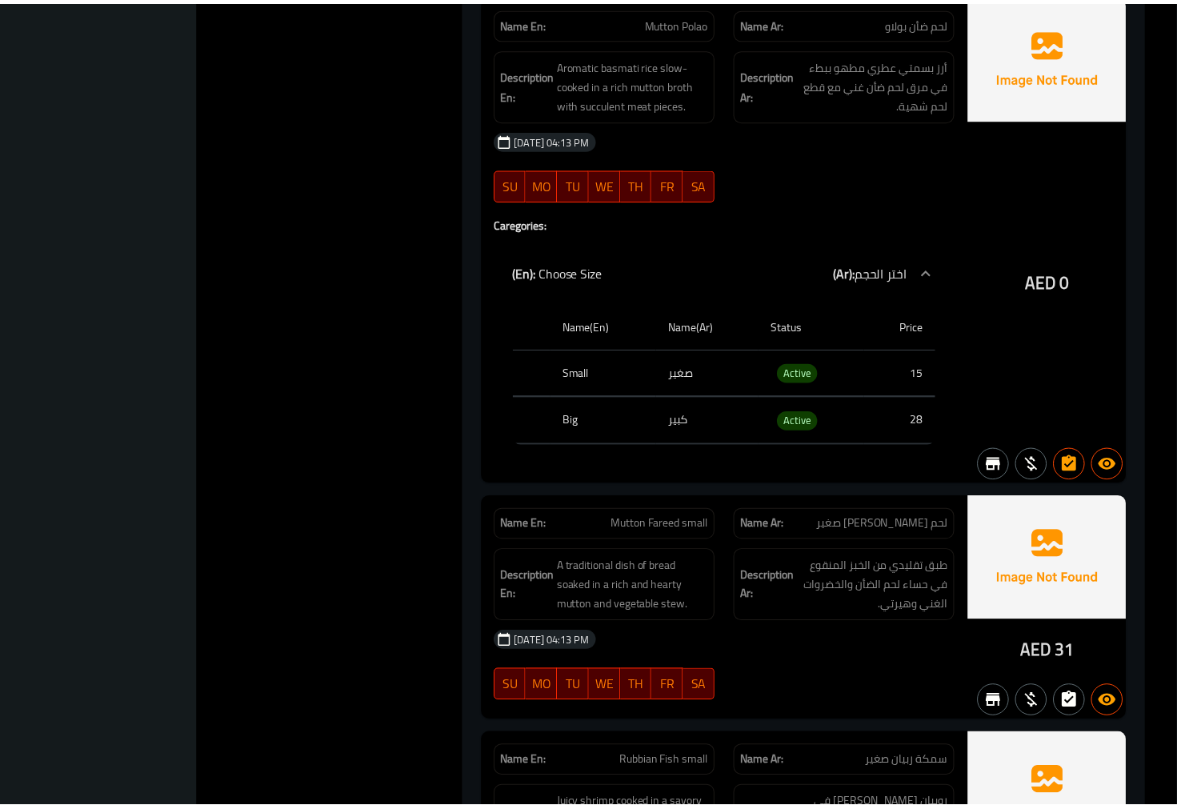
scroll to position [6093, 0]
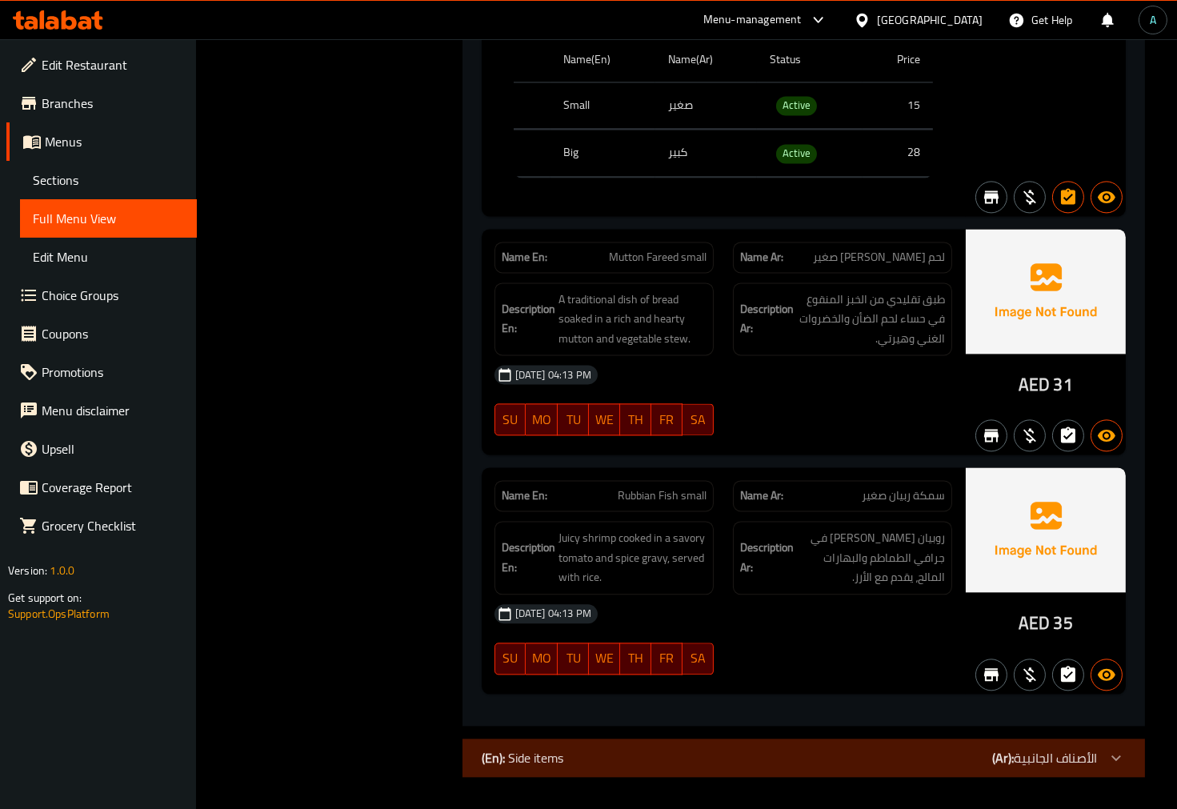
drag, startPoint x: 426, startPoint y: 408, endPoint x: 433, endPoint y: 286, distance: 121.7
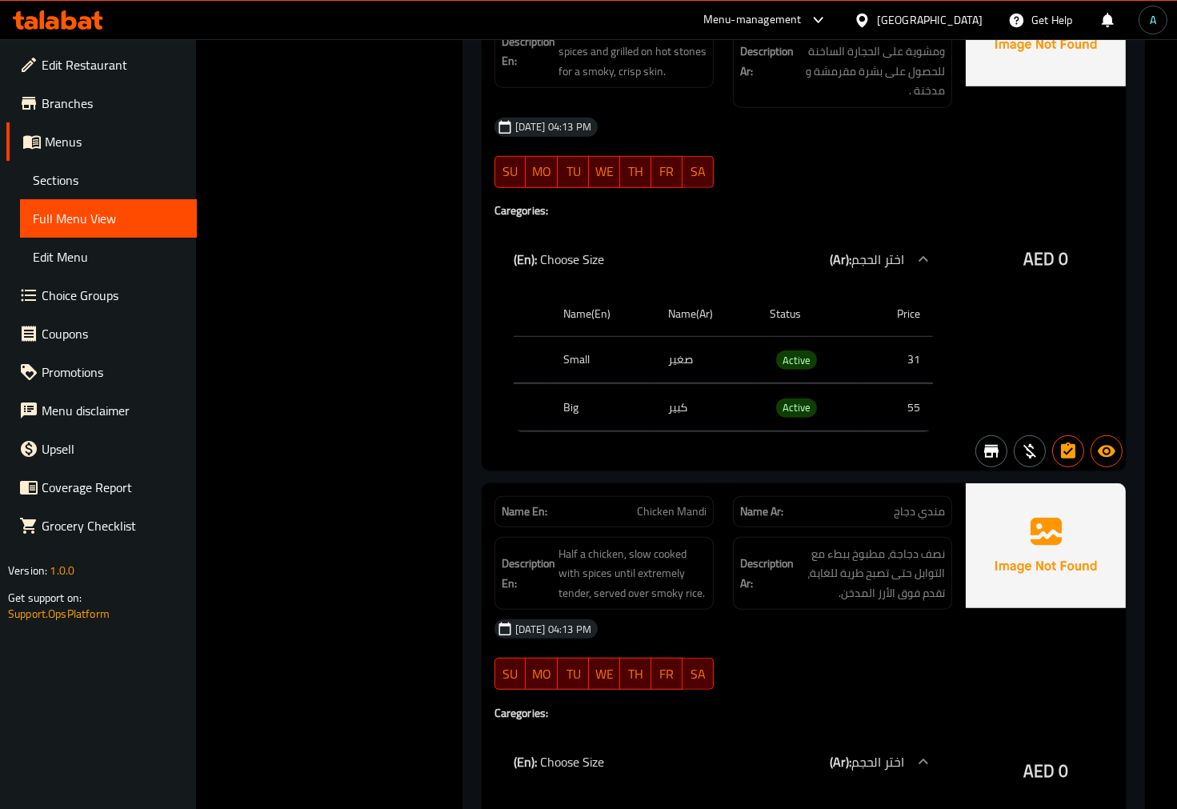
scroll to position [0, 0]
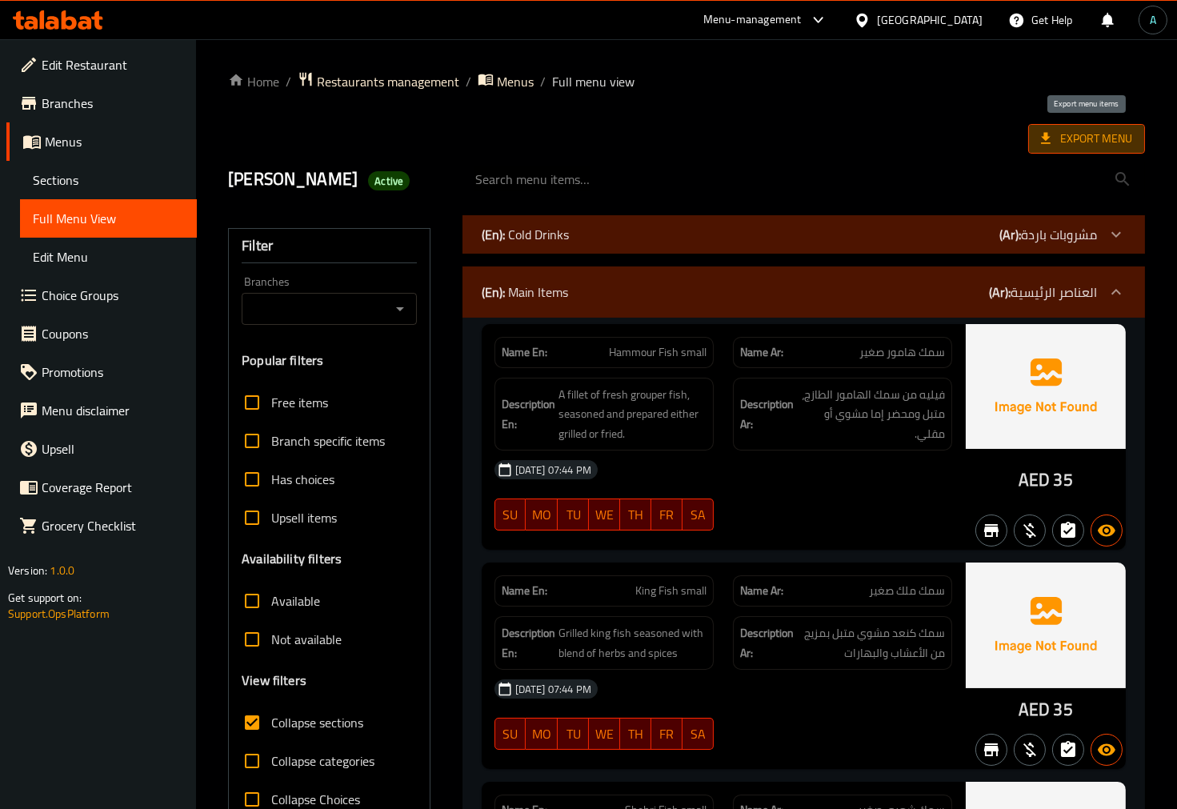
click at [1125, 136] on span "Export Menu" at bounding box center [1086, 139] width 91 height 20
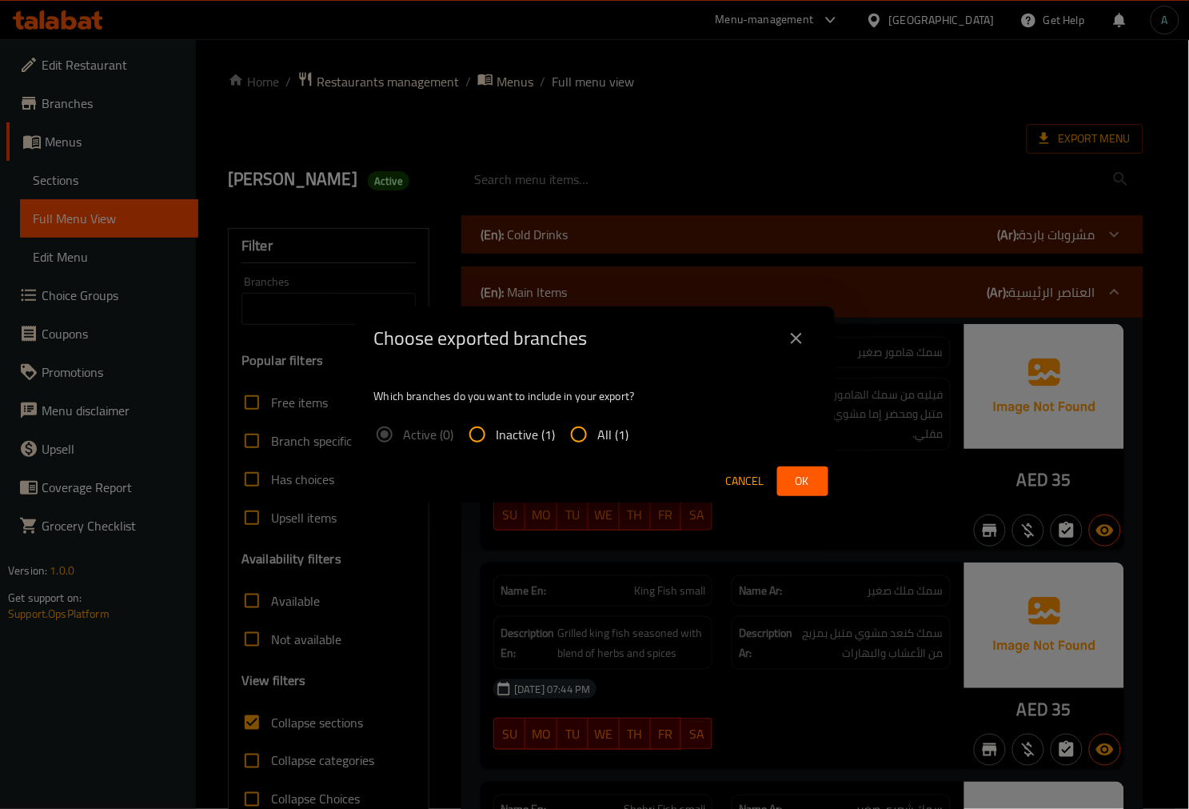
click at [616, 432] on span "All (1)" at bounding box center [613, 434] width 31 height 19
click at [598, 432] on input "All (1)" at bounding box center [579, 434] width 38 height 38
radio input "true"
click at [792, 480] on span "Ok" at bounding box center [803, 481] width 26 height 20
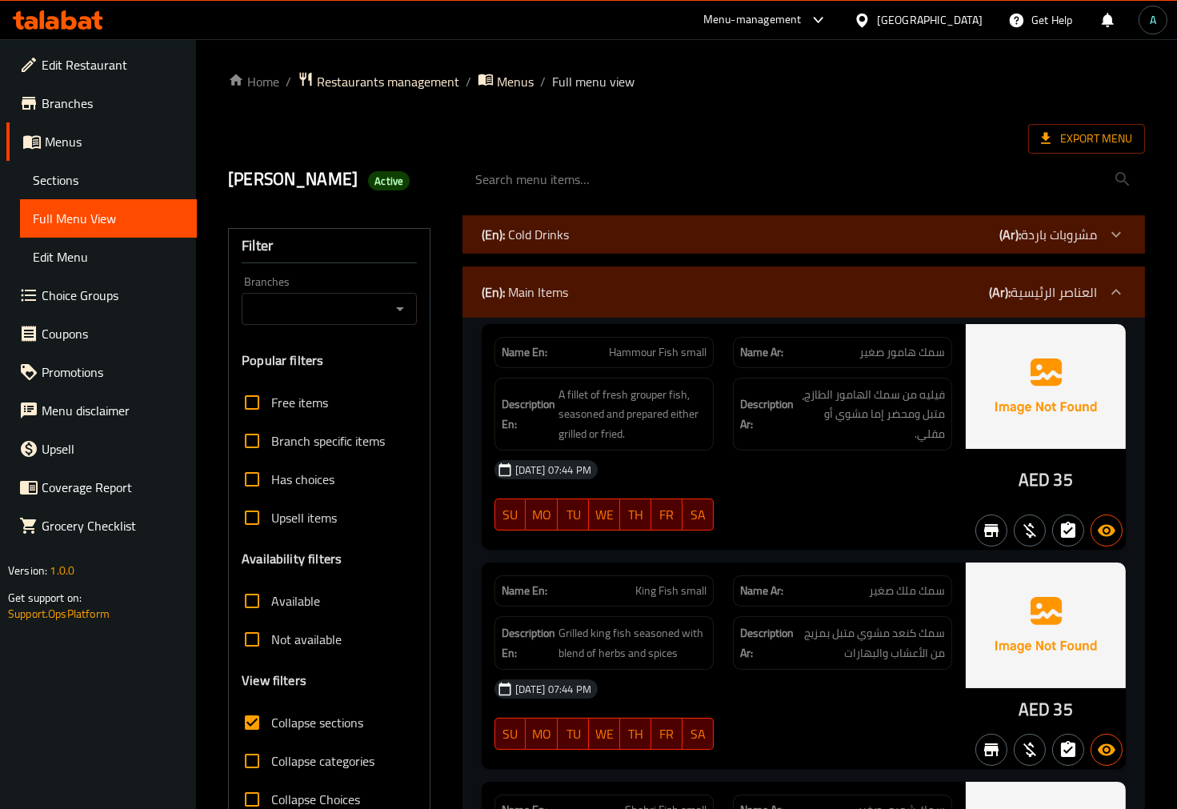
click at [486, 530] on div "SU MO TU WE TH FR SA" at bounding box center [604, 514] width 238 height 51
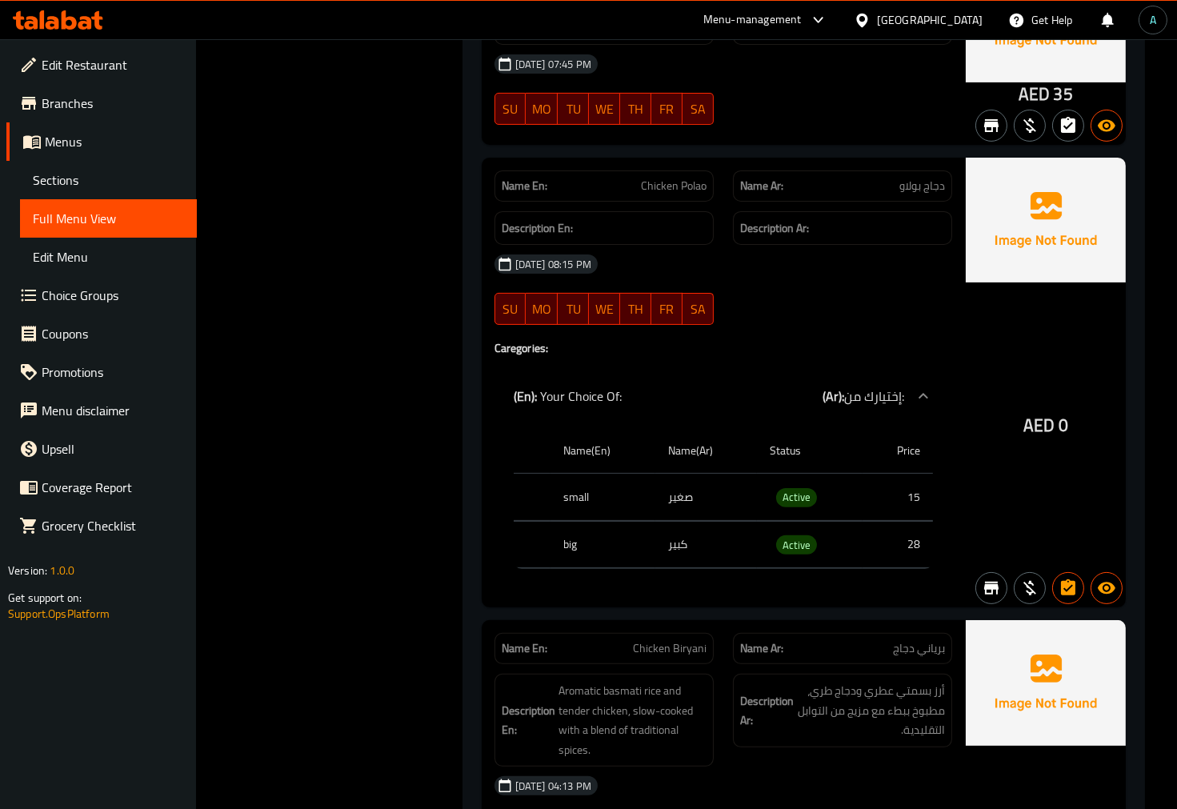
scroll to position [800, 0]
